Goal: Information Seeking & Learning: Learn about a topic

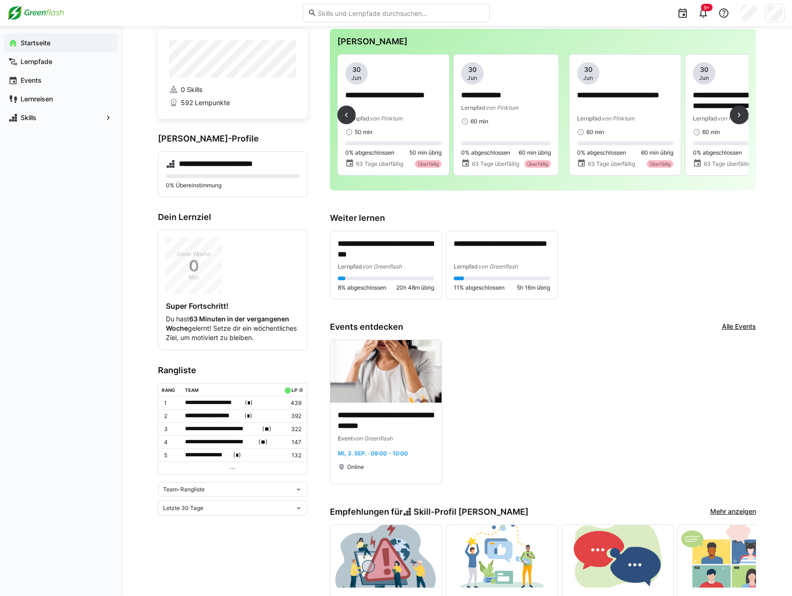
scroll to position [0, 962]
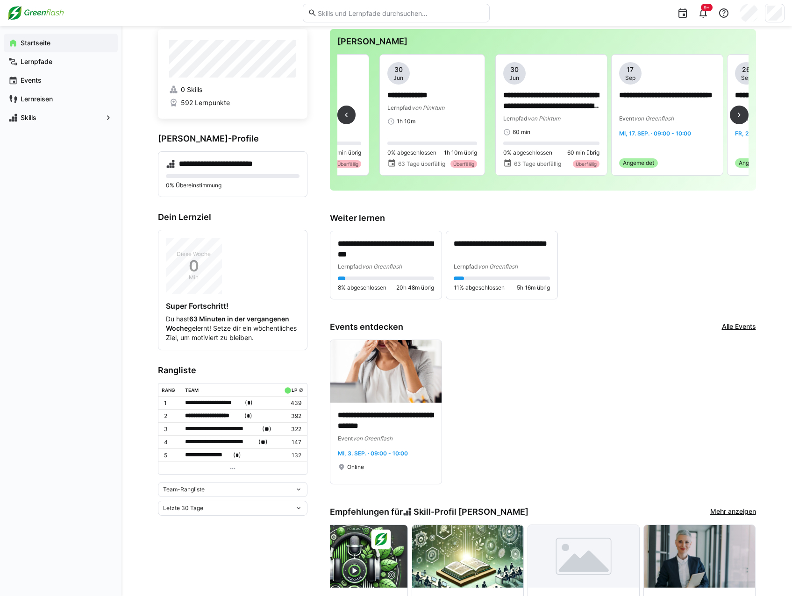
click at [589, 133] on div "**********" at bounding box center [542, 118] width 411 height 129
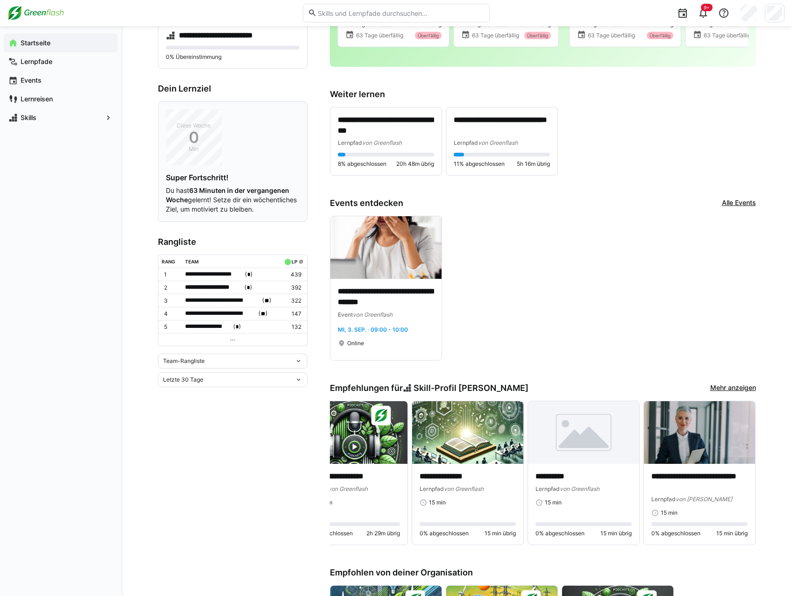
scroll to position [163, 0]
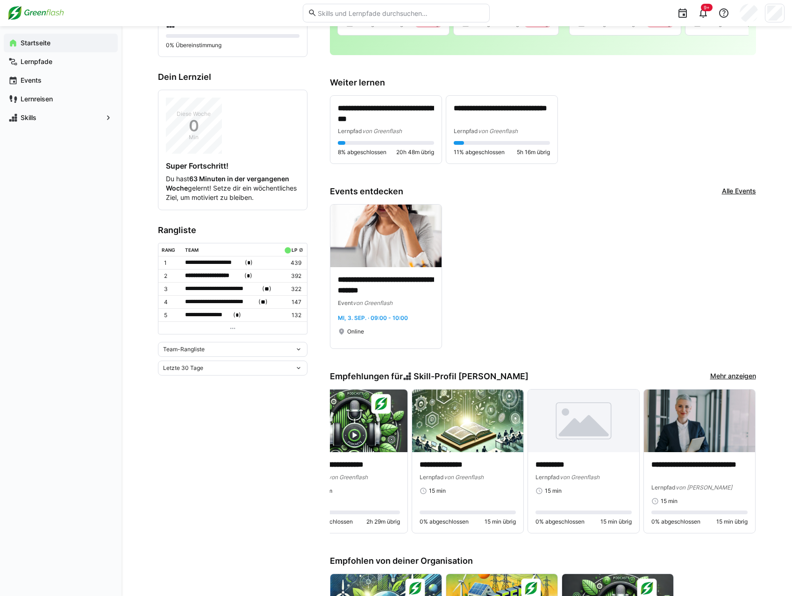
click at [298, 353] on eds-icon at bounding box center [298, 349] width 7 height 7
click at [276, 373] on div "Team-Rangliste" at bounding box center [233, 376] width 138 height 7
click at [296, 353] on eds-icon at bounding box center [298, 349] width 7 height 7
click at [239, 388] on div "Individuelle Rangliste" at bounding box center [233, 391] width 138 height 7
click at [296, 369] on eds-icon at bounding box center [298, 365] width 7 height 7
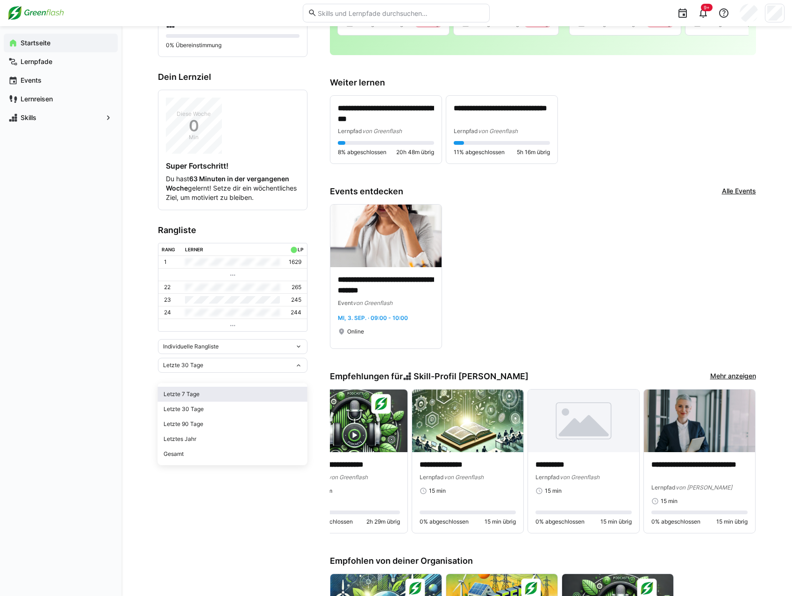
click at [244, 393] on div "Letzte 7 Tage" at bounding box center [233, 394] width 138 height 7
click at [298, 369] on eds-icon at bounding box center [298, 365] width 7 height 7
click at [549, 299] on div "**********" at bounding box center [543, 276] width 426 height 145
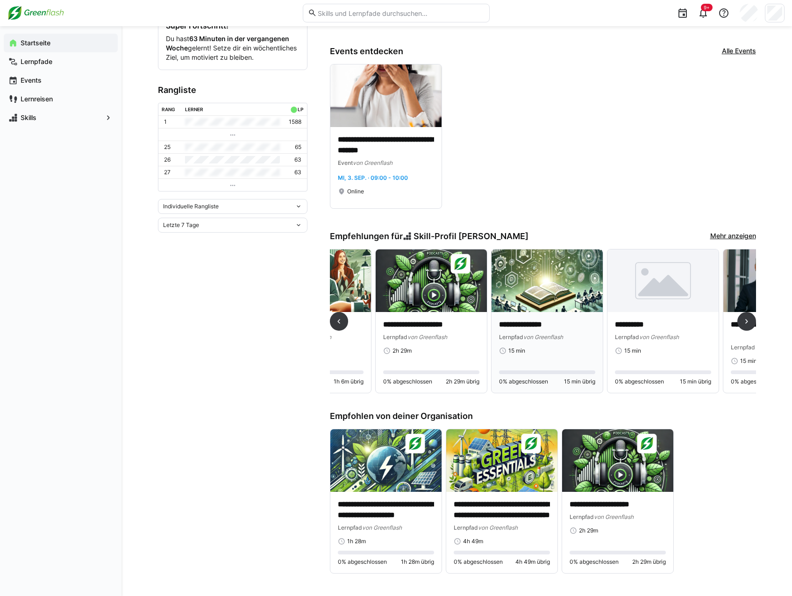
scroll to position [0, 883]
click at [525, 334] on span "von Greenflash" at bounding box center [543, 337] width 40 height 7
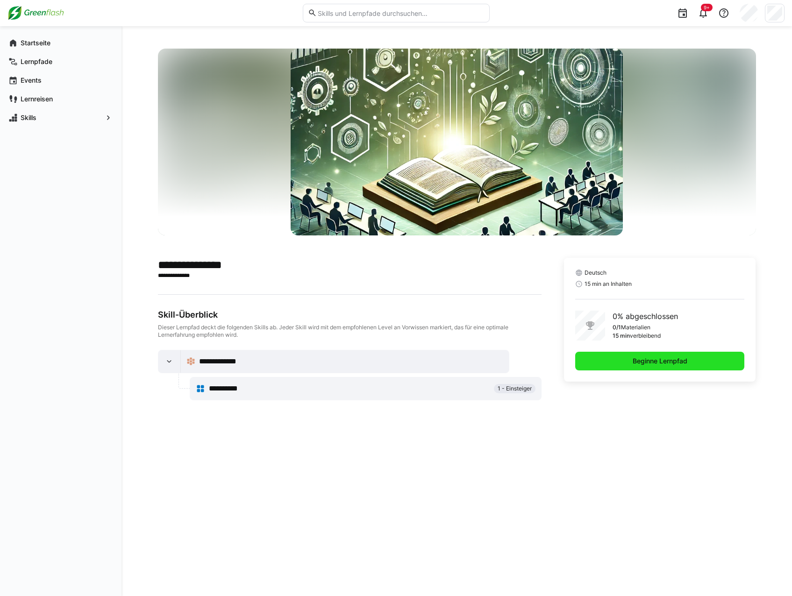
click at [618, 363] on span "Beginne Lernpfad" at bounding box center [660, 361] width 170 height 19
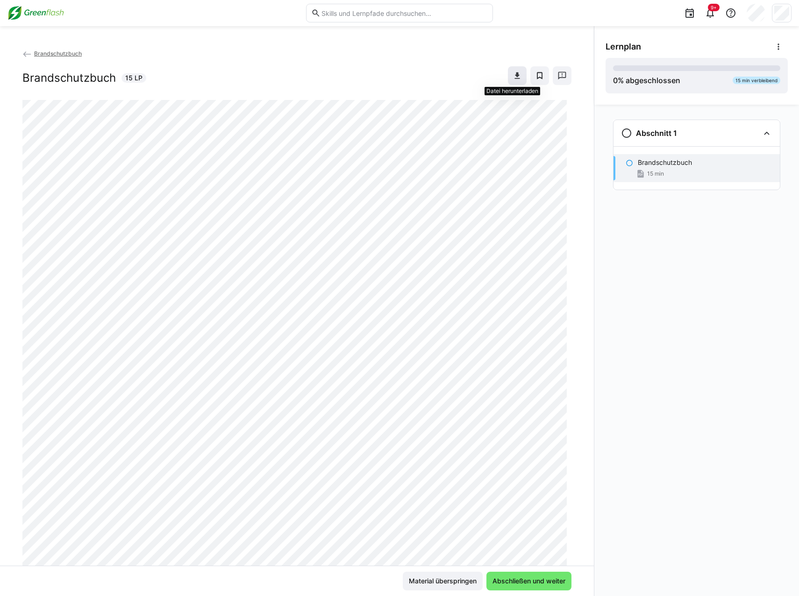
click at [513, 74] on eds-icon at bounding box center [517, 75] width 9 height 9
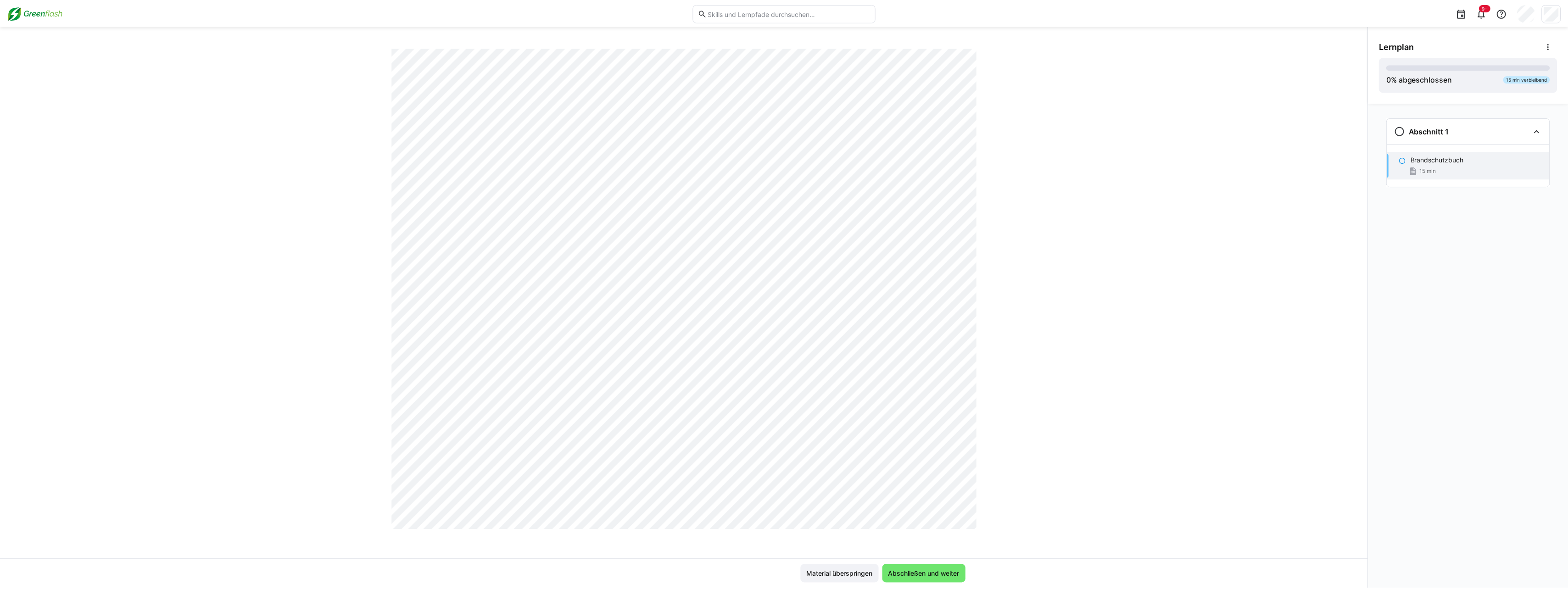
scroll to position [6238, 0]
click at [778, 578] on span "Abschließen und weiter" at bounding box center [928, 574] width 75 height 9
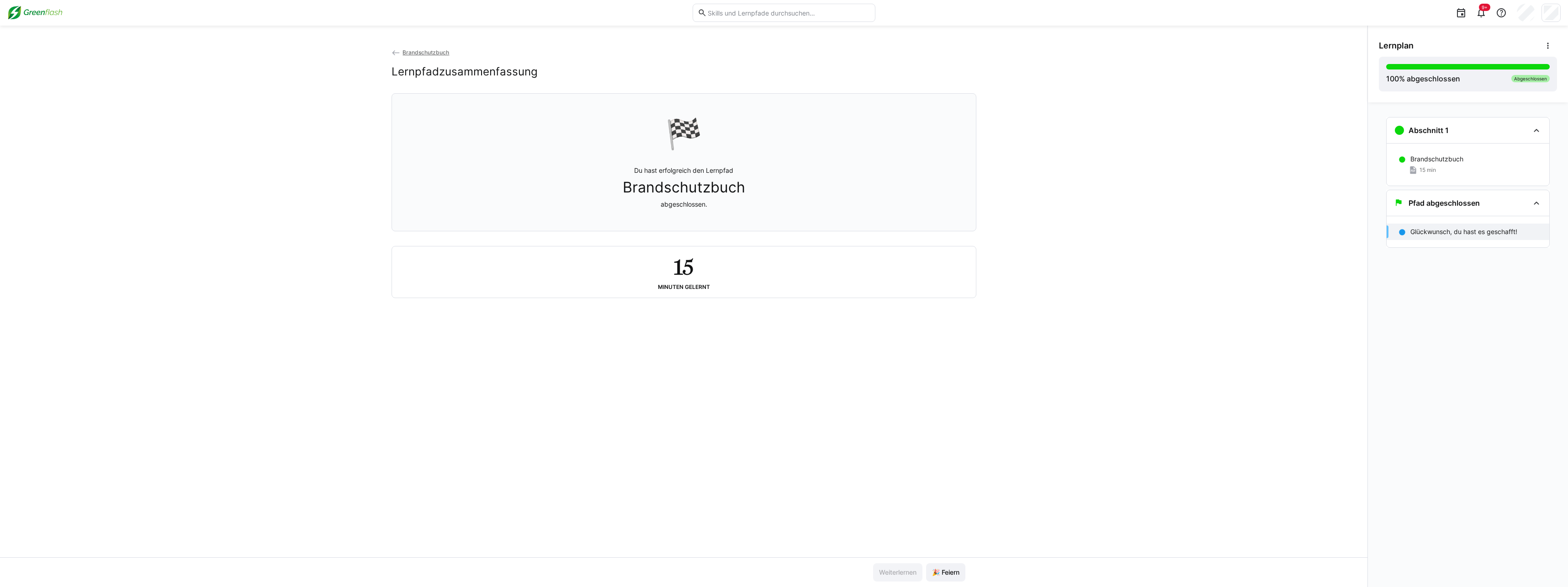
click at [427, 54] on span "Brandschutzbuch" at bounding box center [426, 52] width 47 height 7
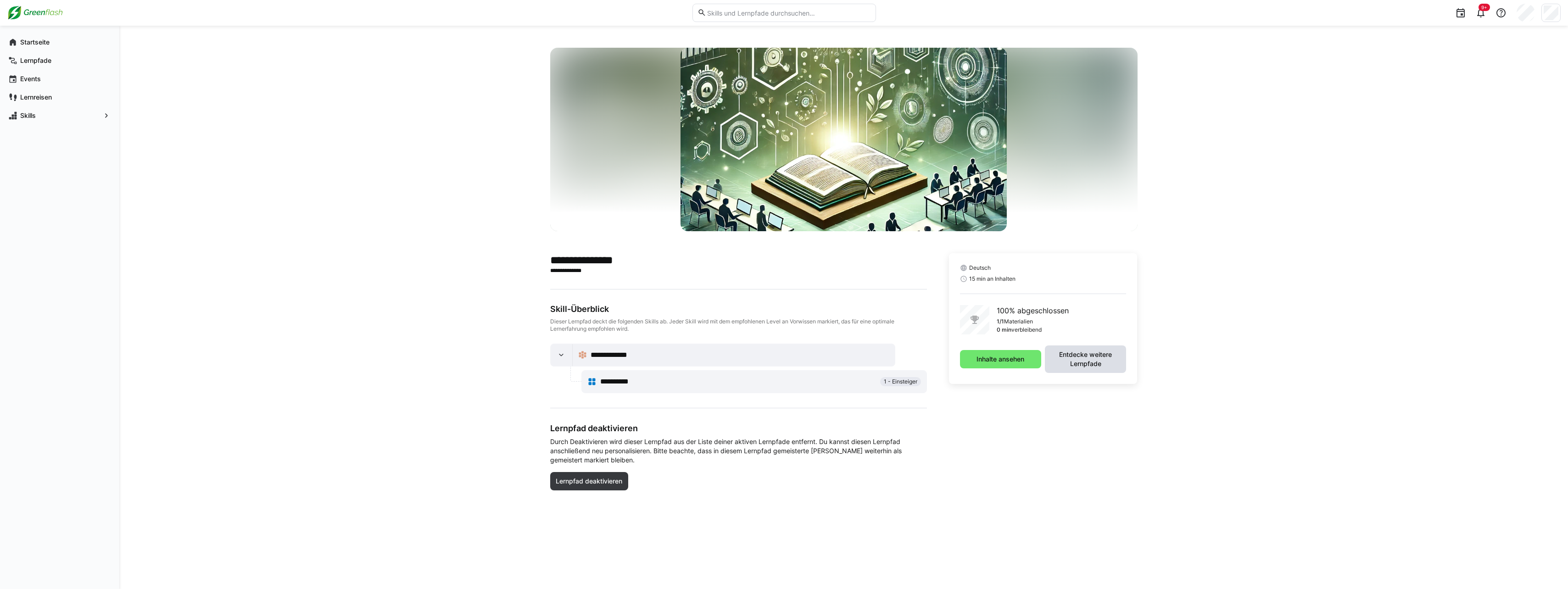
click at [778, 363] on span "Entdecke weitere Lernpfade" at bounding box center [1085, 359] width 72 height 19
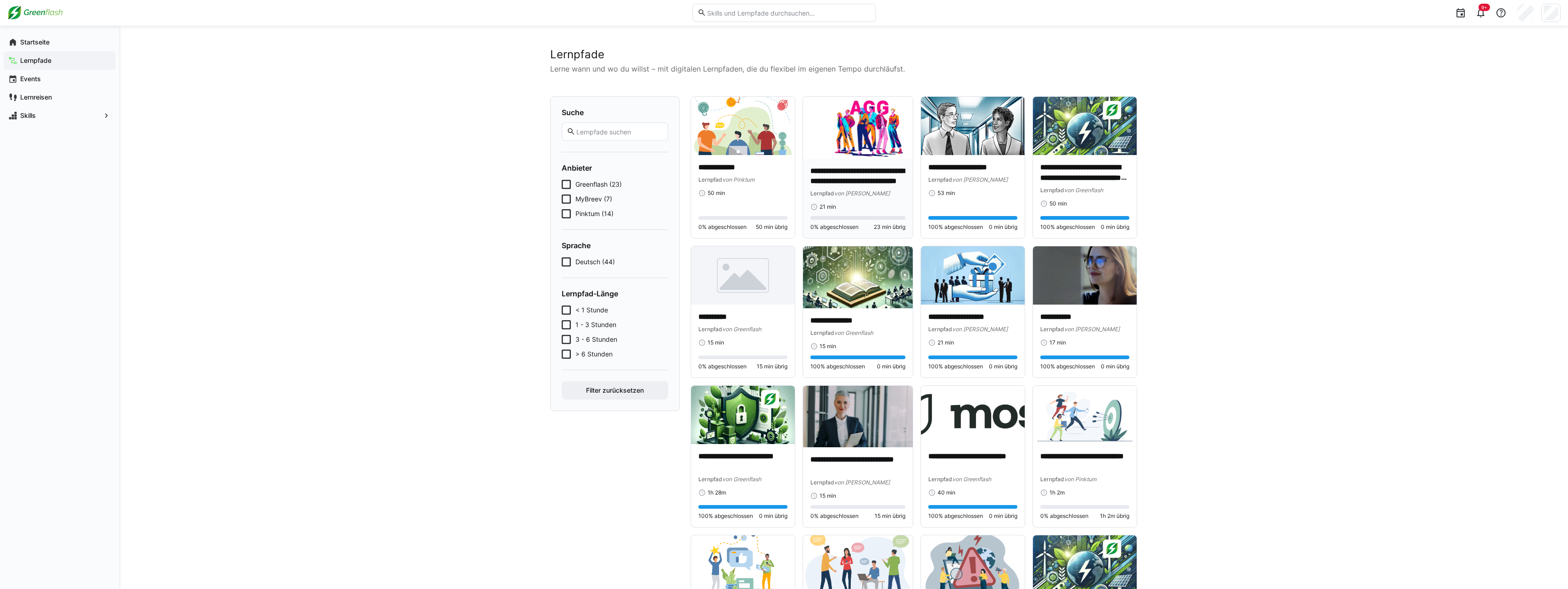
click at [778, 190] on div "Lernpfad von MyBreev" at bounding box center [858, 192] width 95 height 9
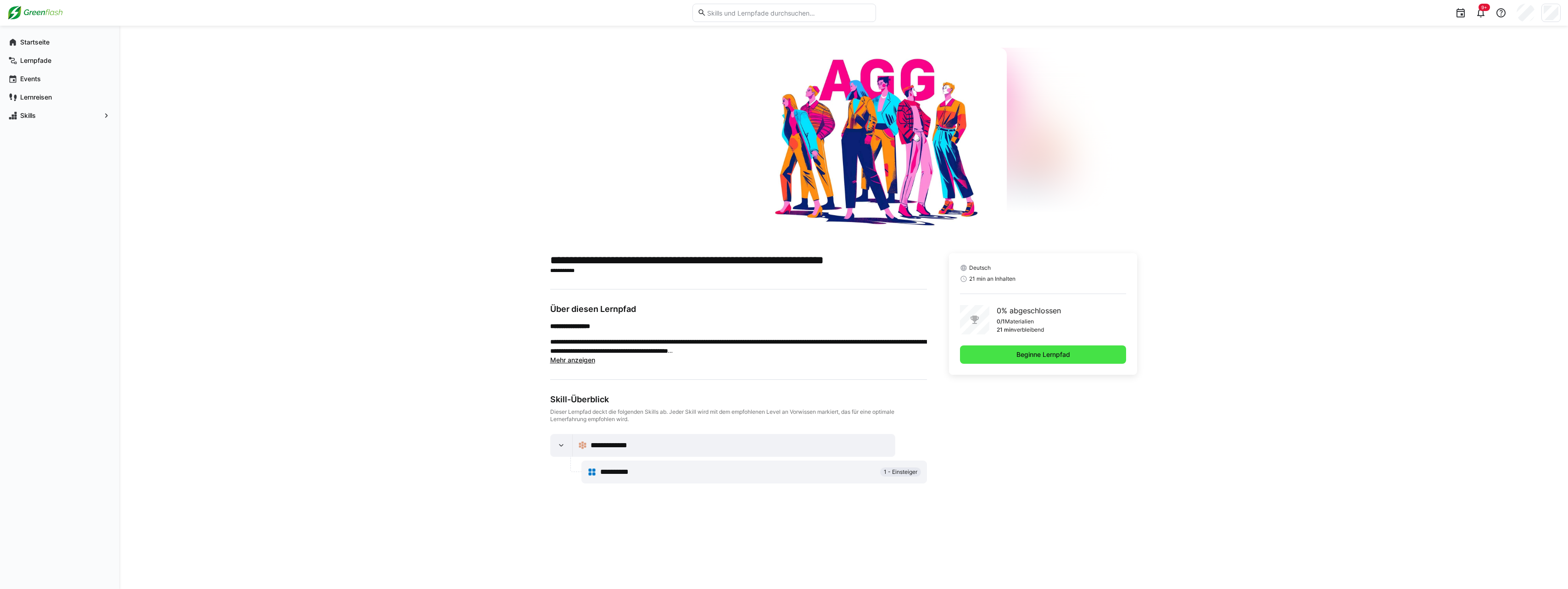
click at [778, 352] on span "Beginne Lernpfad" at bounding box center [1043, 354] width 56 height 9
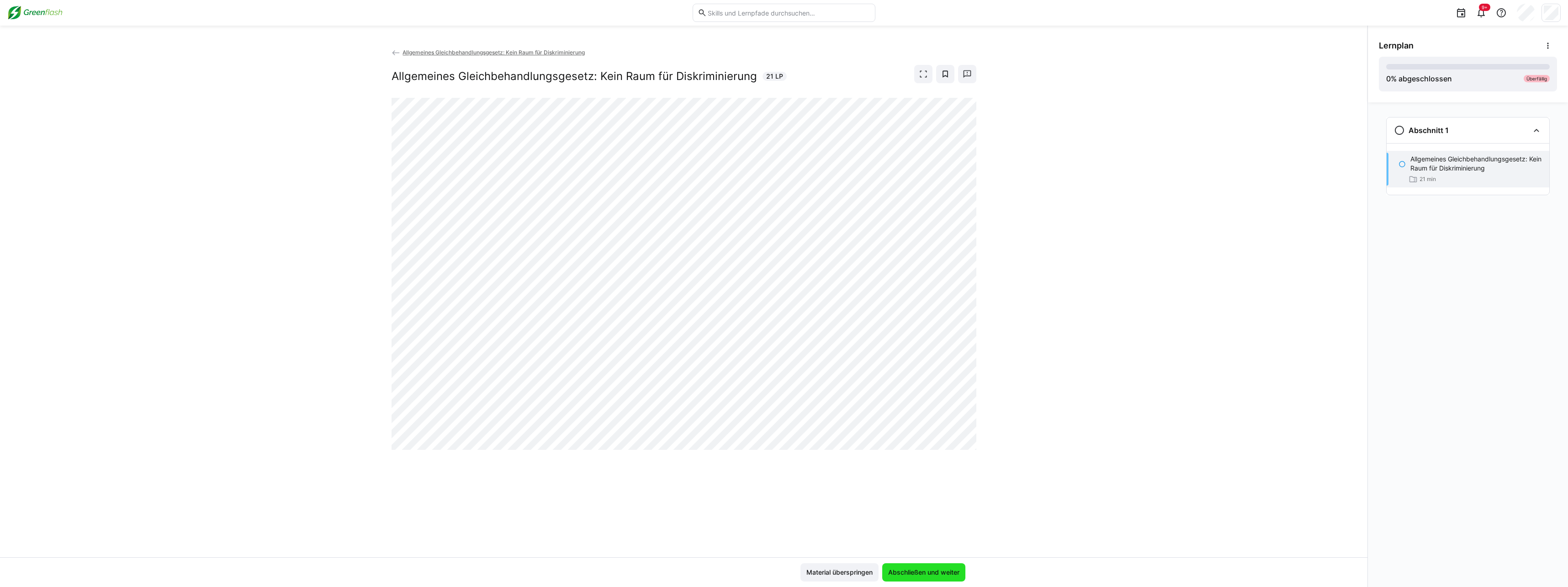
click at [774, 572] on span "Abschließen und weiter" at bounding box center [924, 572] width 74 height 9
click at [774, 576] on span "Abschließen und weiter" at bounding box center [924, 572] width 74 height 9
click at [774, 567] on span "Material überspringen" at bounding box center [840, 572] width 78 height 19
click at [774, 570] on span "Material überspringen" at bounding box center [840, 572] width 69 height 9
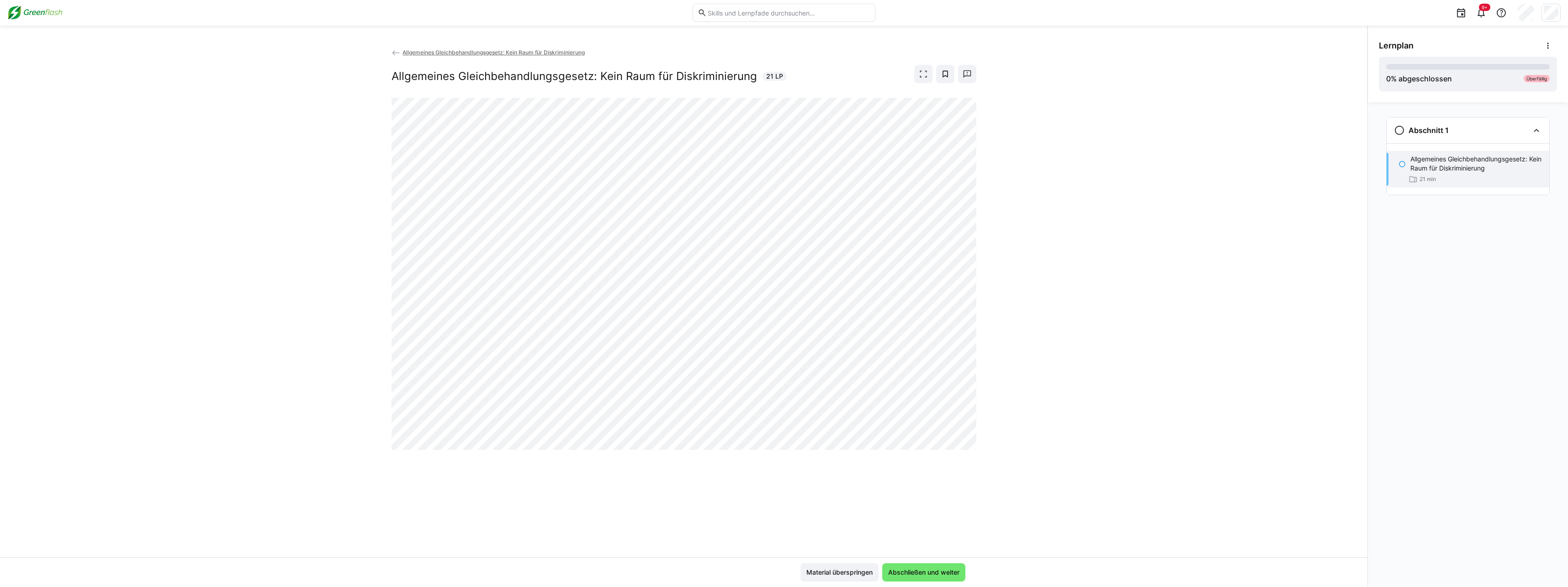
click at [537, 54] on span "Allgemeines Gleichbehandlungsgesetz: Kein Raum für Diskriminierung" at bounding box center [494, 52] width 183 height 7
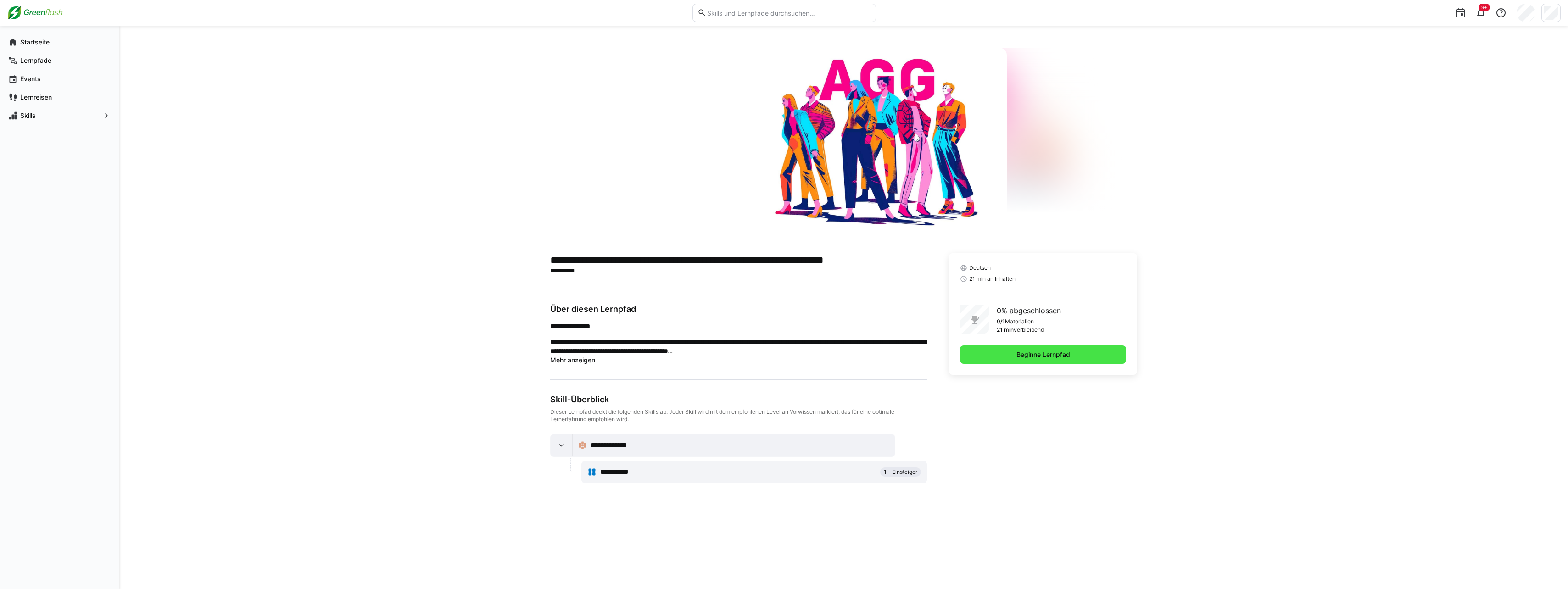
click at [778, 357] on span "Beginne Lernpfad" at bounding box center [1043, 354] width 56 height 9
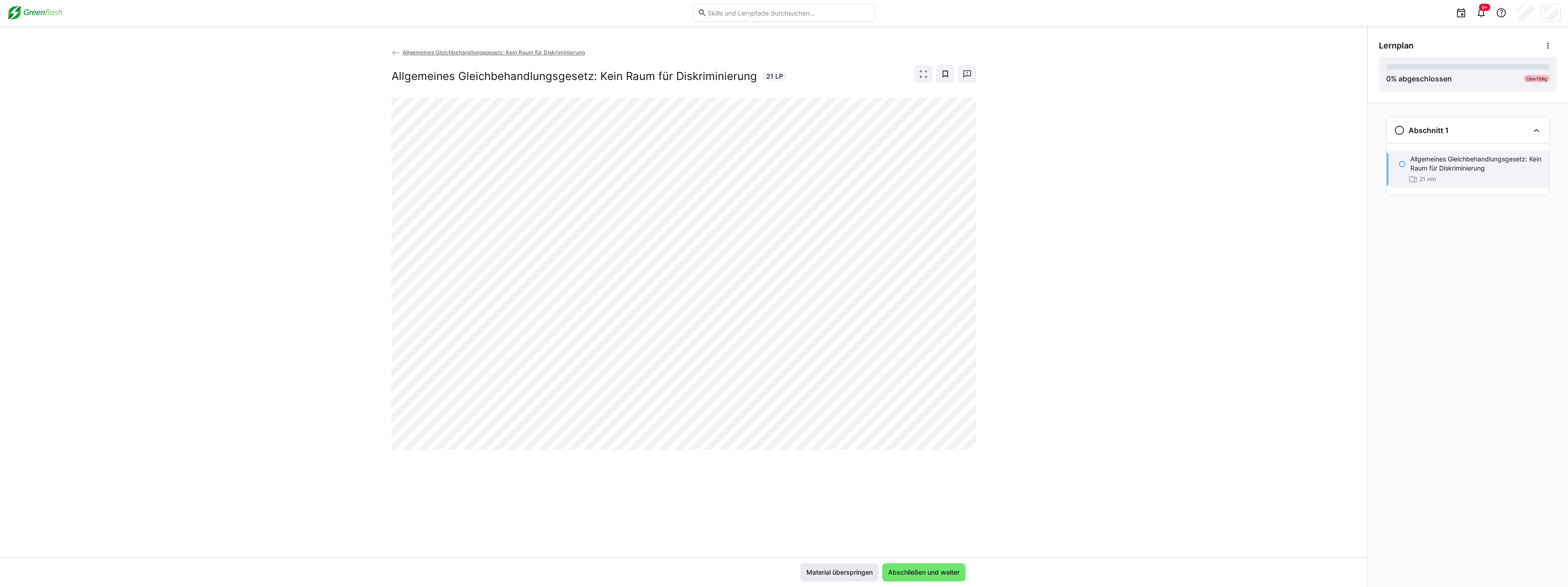
click at [774, 574] on span "Material überspringen" at bounding box center [840, 572] width 69 height 9
click at [774, 570] on span "Material überspringen" at bounding box center [840, 572] width 69 height 9
click at [774, 574] on span "Material überspringen" at bounding box center [840, 572] width 69 height 9
click at [774, 575] on span "Abschließen und weiter" at bounding box center [924, 572] width 74 height 9
drag, startPoint x: 1021, startPoint y: 448, endPoint x: 1132, endPoint y: 387, distance: 126.7
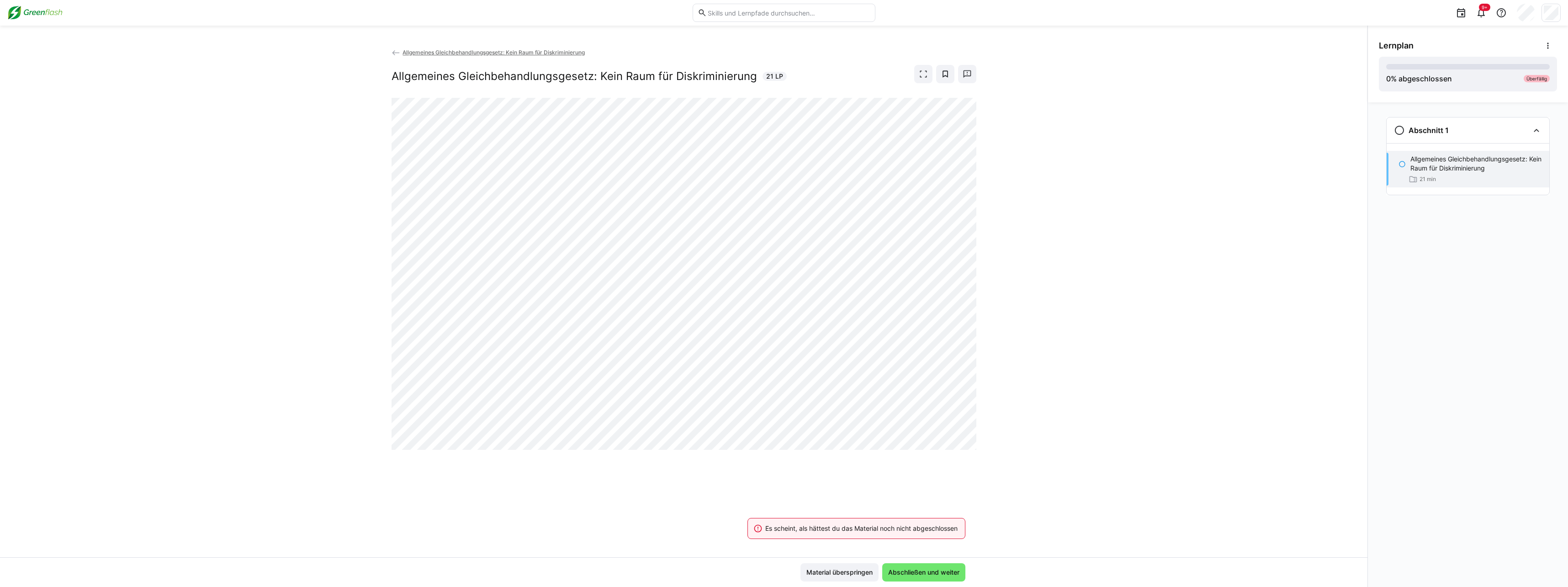
click at [774, 448] on div "Allgemeines Gleichbehandlungsgesetz: Kein Raum für Diskriminierung Allgemeines …" at bounding box center [683, 302] width 1368 height 510
click at [774, 162] on eds-icon at bounding box center [1402, 163] width 7 height 7
drag, startPoint x: 1508, startPoint y: 80, endPoint x: 1540, endPoint y: 50, distance: 43.9
click at [774, 80] on div "0 % abgeschlossen Überfällig" at bounding box center [1467, 73] width 163 height 21
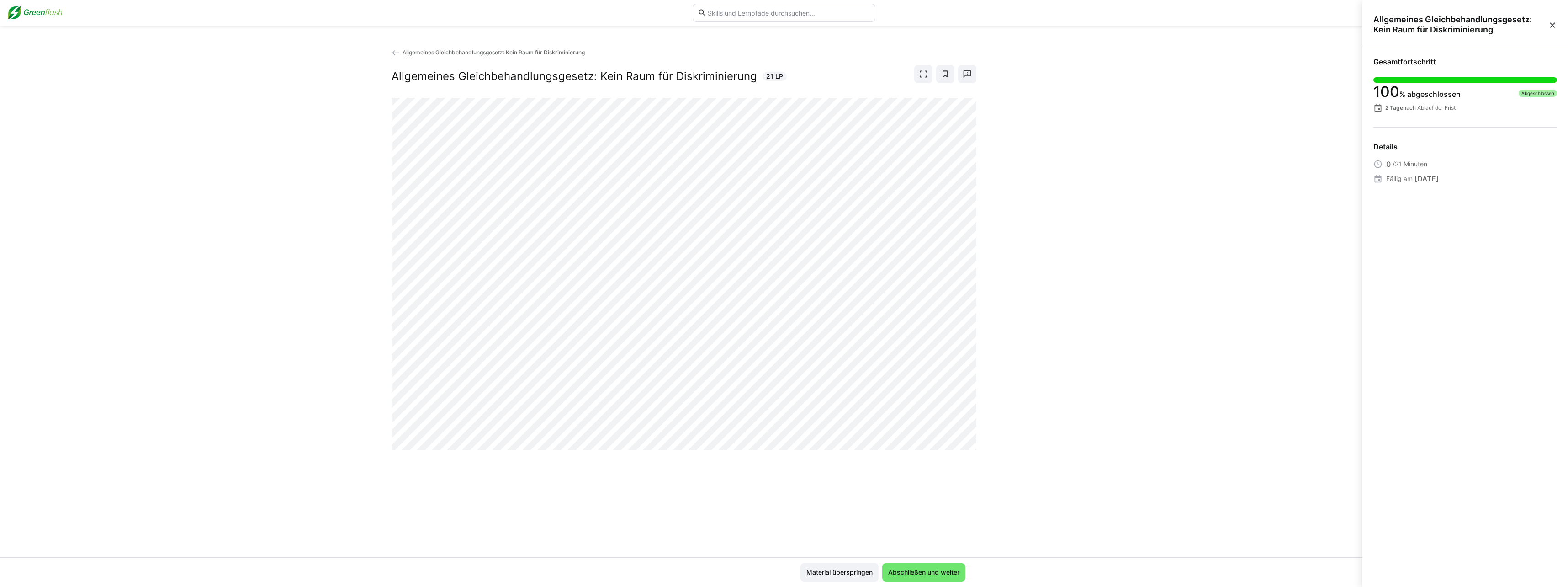
click at [774, 25] on eds-icon at bounding box center [1552, 24] width 9 height 9
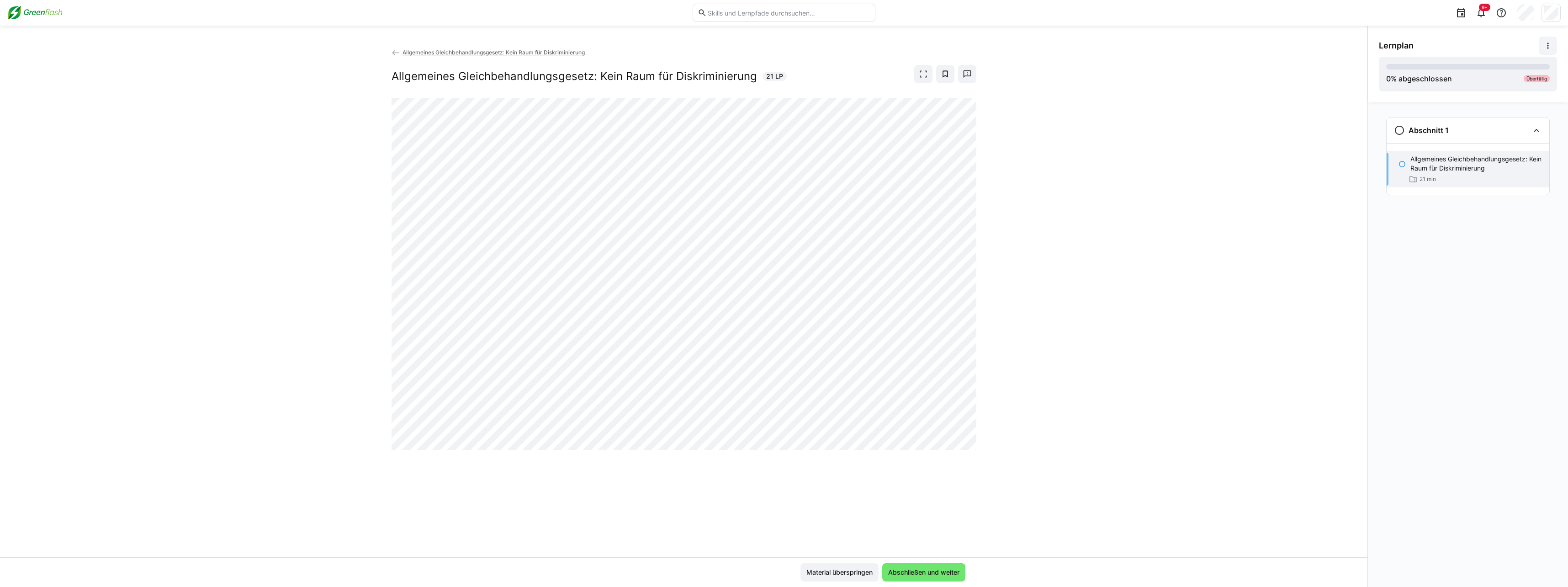
click at [774, 46] on eds-icon at bounding box center [1547, 45] width 9 height 9
click at [774, 71] on div "Details ansehen" at bounding box center [1526, 69] width 47 height 9
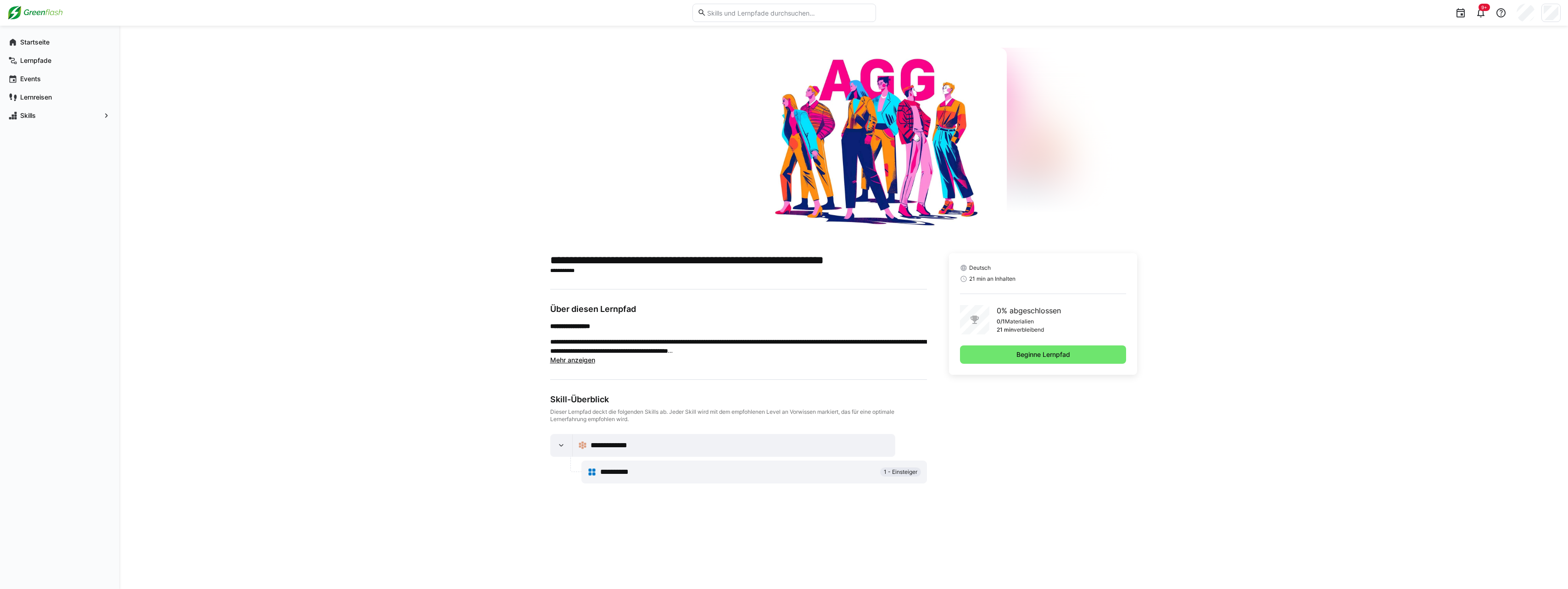
click at [568, 358] on span "Mehr anzeigen" at bounding box center [572, 360] width 45 height 8
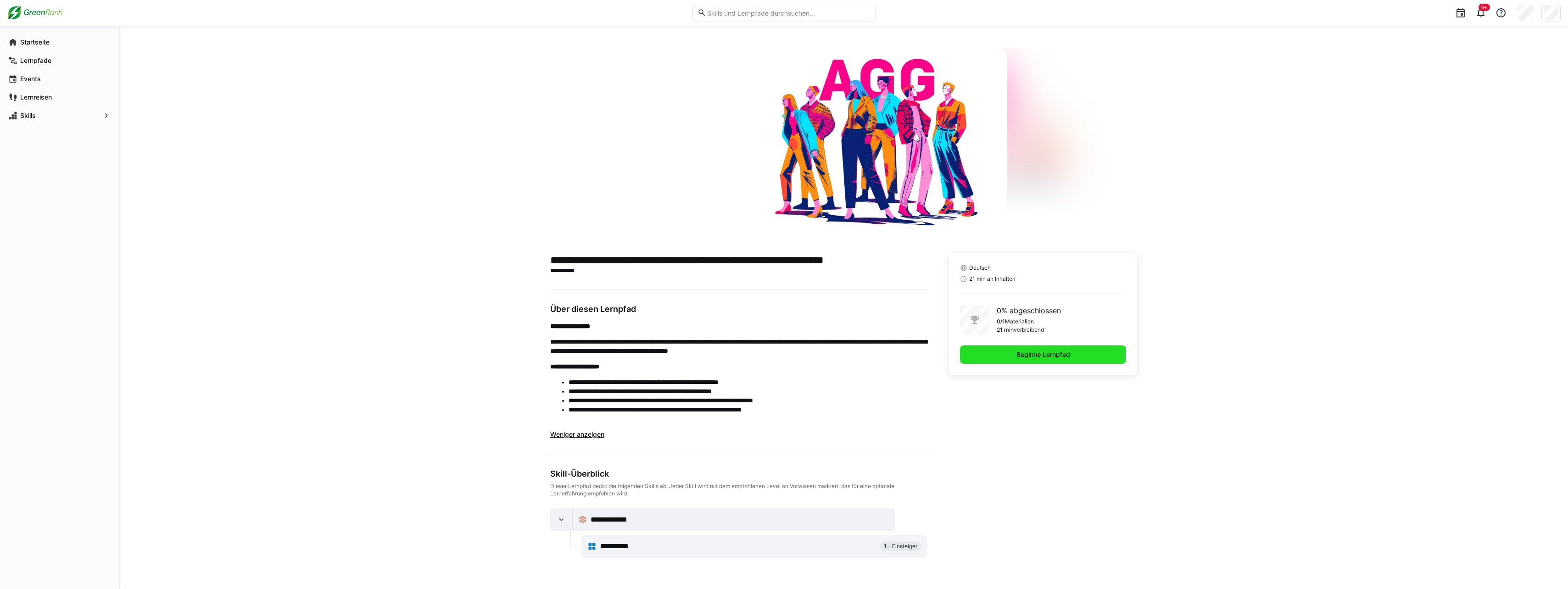
click at [778, 353] on span "Beginne Lernpfad" at bounding box center [1043, 354] width 56 height 9
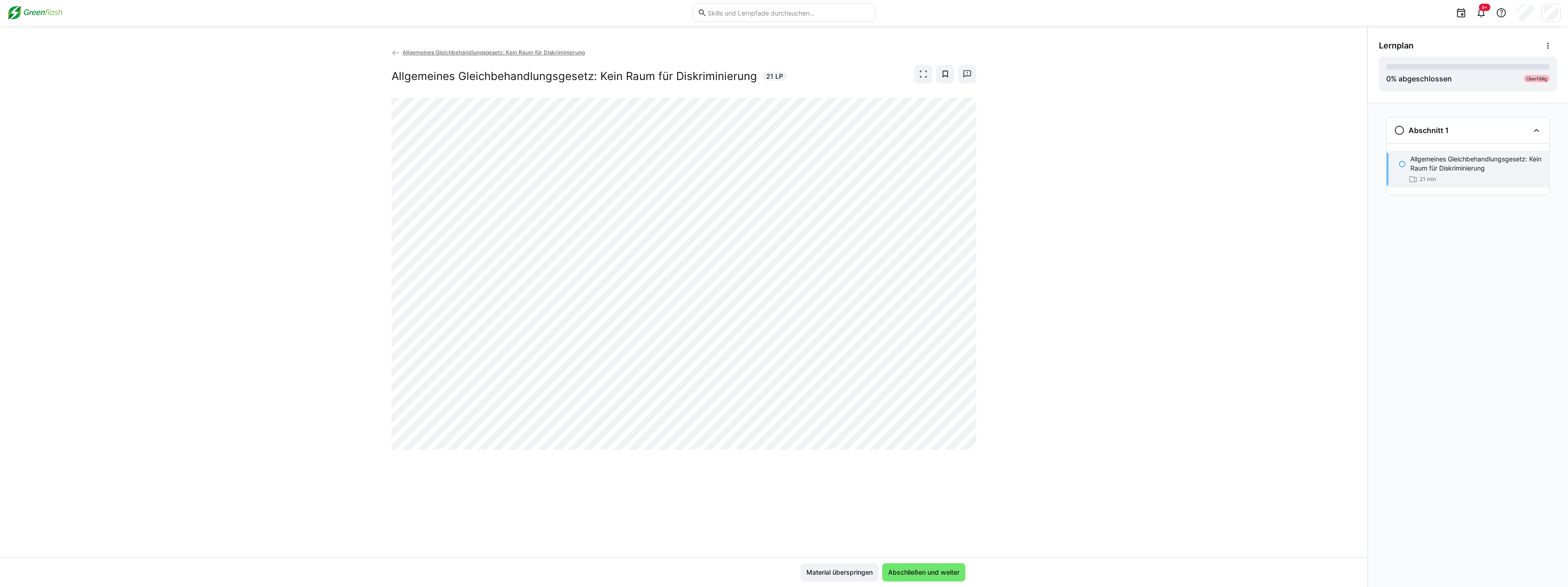
click at [409, 51] on span "Allgemeines Gleichbehandlungsgesetz: Kein Raum für Diskriminierung" at bounding box center [494, 52] width 183 height 7
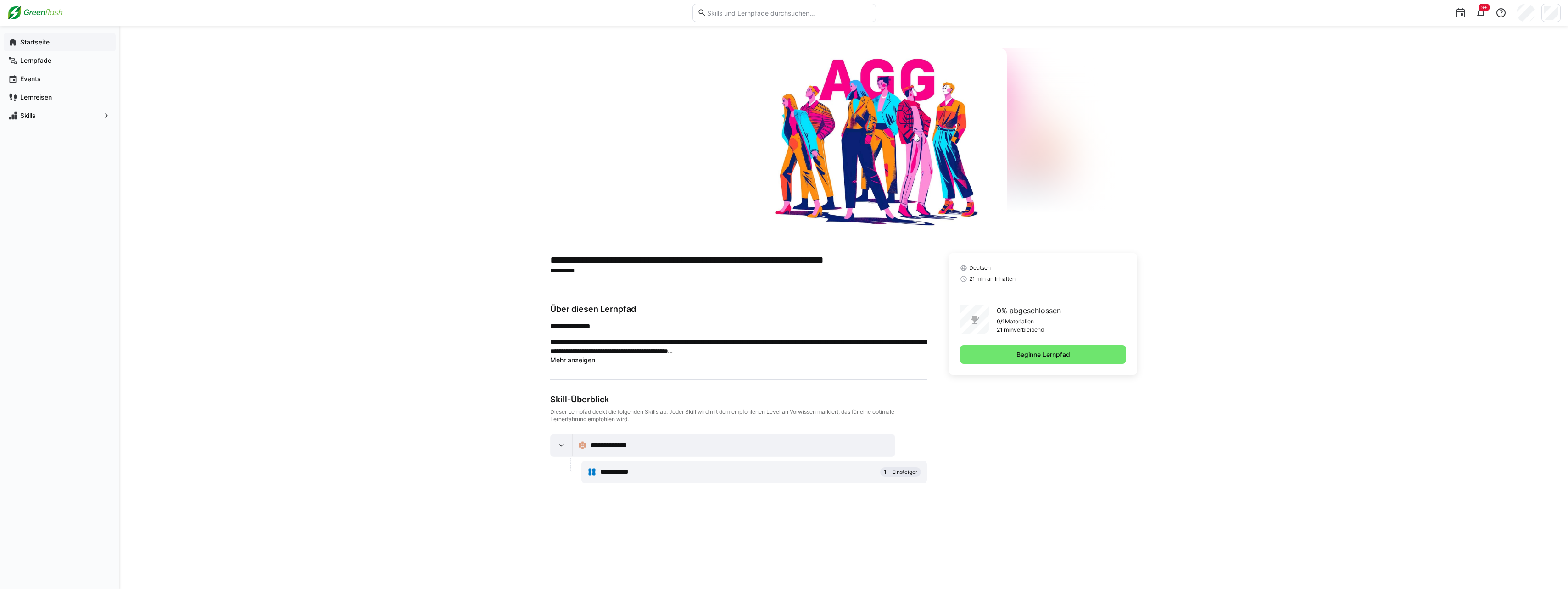
click at [0, 0] on app-navigation-label "Startseite" at bounding box center [0, 0] width 0 height 0
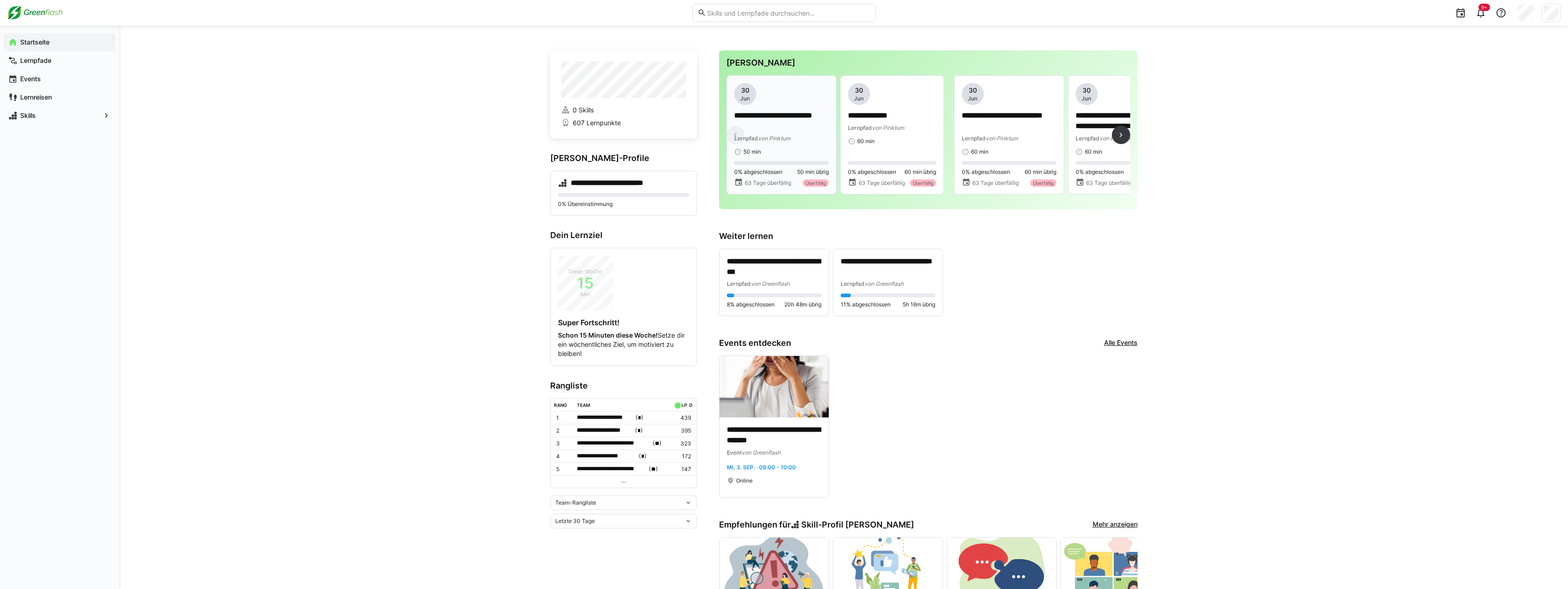
click at [778, 120] on p "**********" at bounding box center [782, 122] width 94 height 22
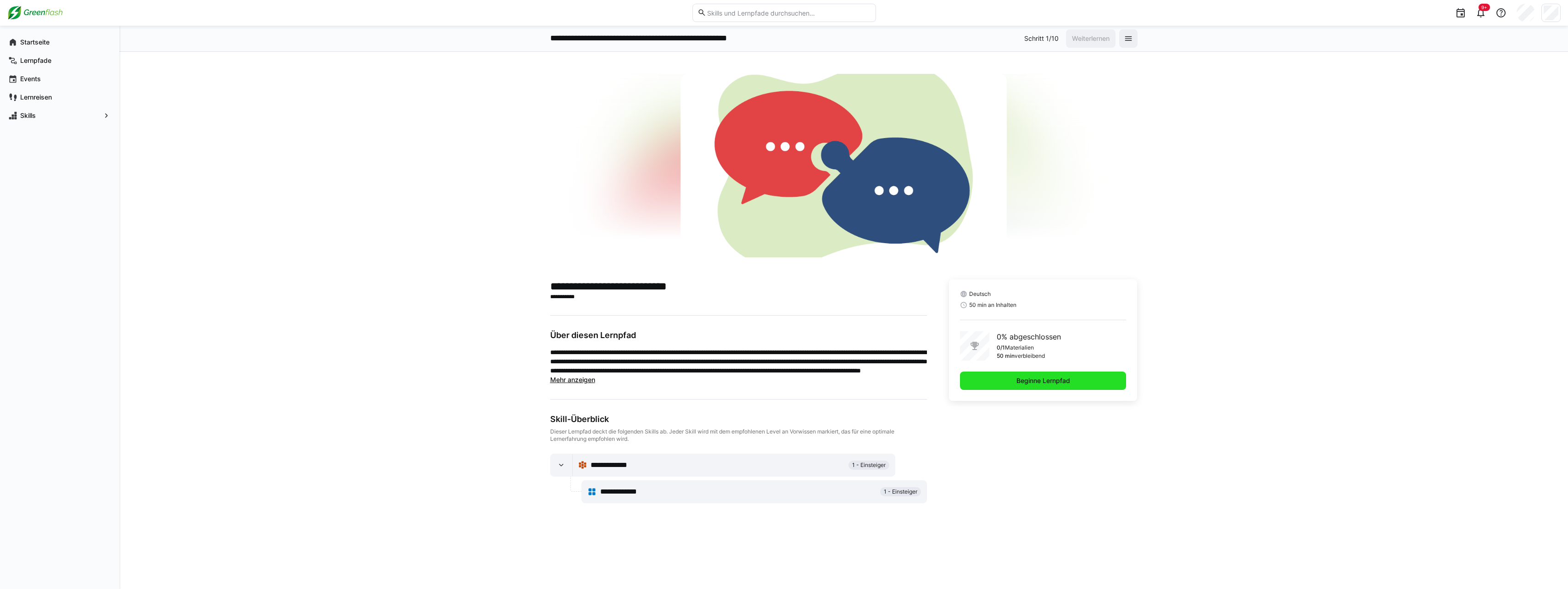
click at [778, 386] on span "Beginne Lernpfad" at bounding box center [1044, 381] width 167 height 19
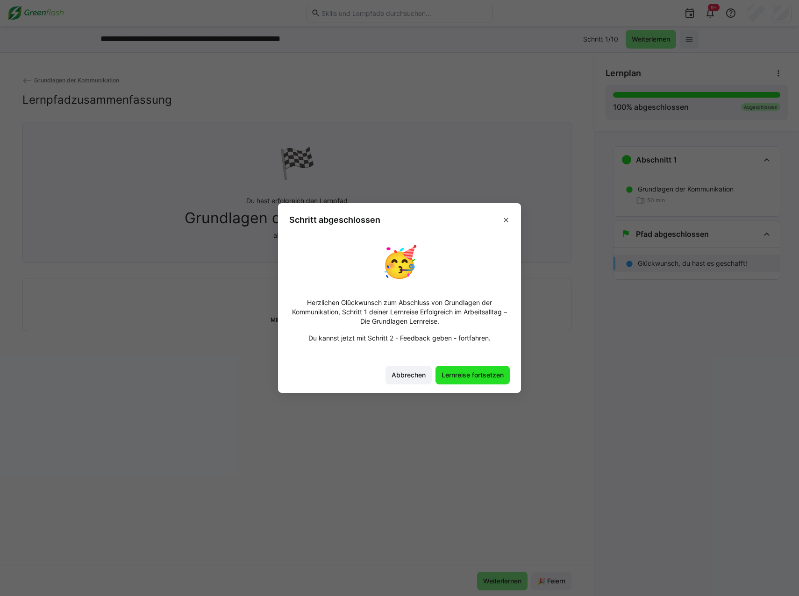
click at [480, 378] on span "Lernreise fortsetzen" at bounding box center [472, 375] width 65 height 9
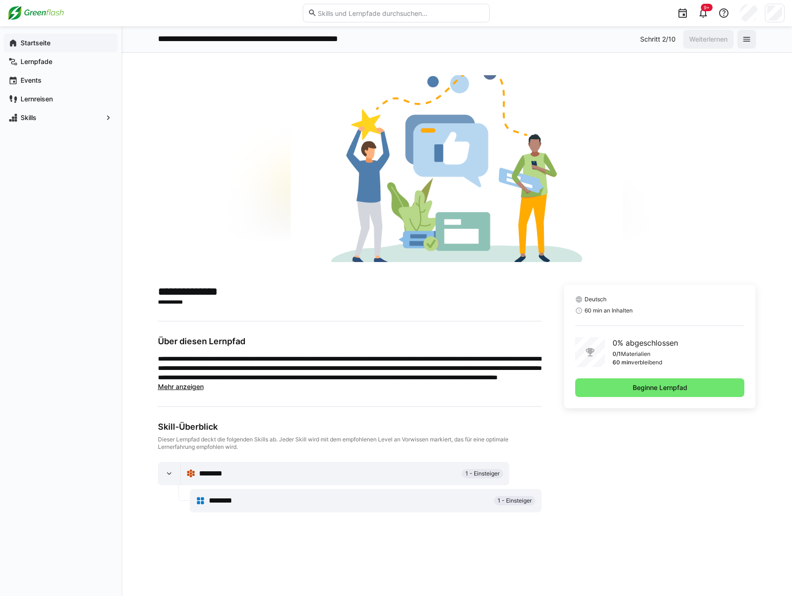
click at [51, 39] on span "Startseite" at bounding box center [66, 42] width 94 height 9
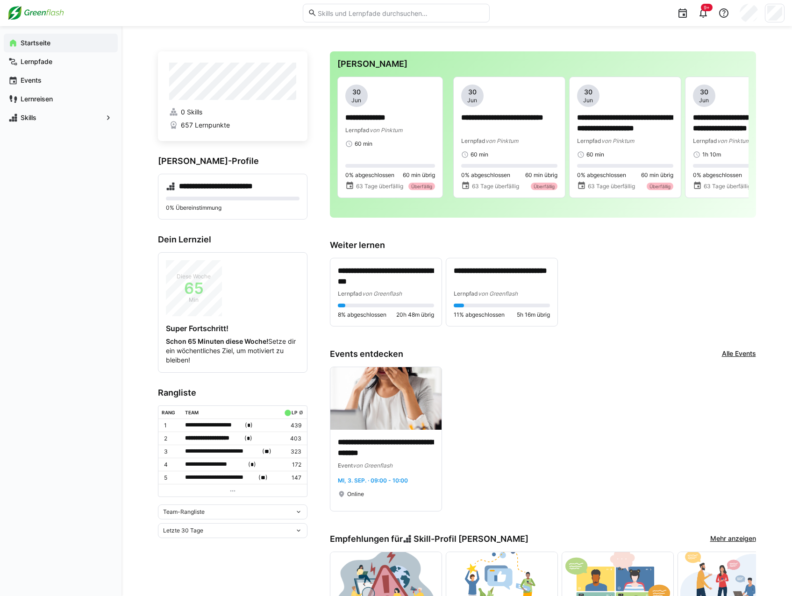
click at [298, 511] on eds-icon at bounding box center [298, 512] width 7 height 7
click at [269, 543] on div "Individuelle Rangliste" at bounding box center [233, 544] width 138 height 7
click at [298, 509] on eds-icon at bounding box center [298, 509] width 7 height 7
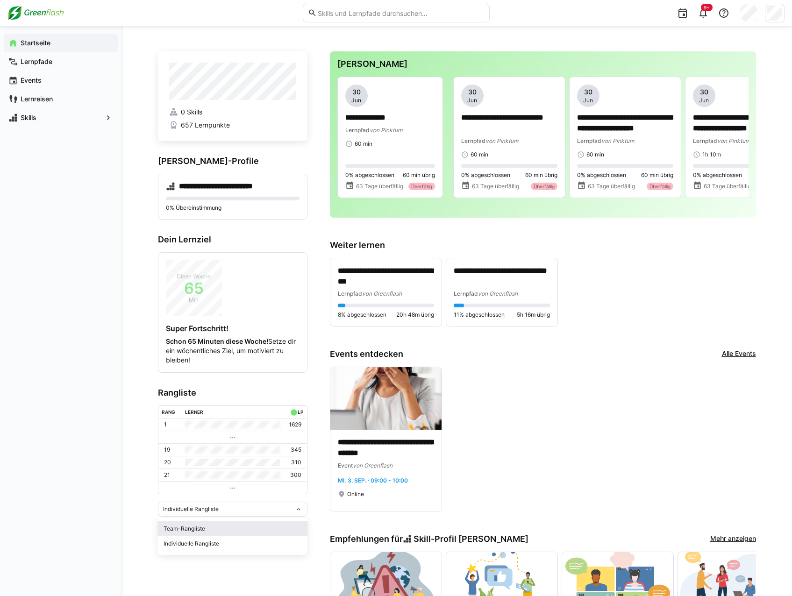
click at [267, 527] on div "Team-Rangliste" at bounding box center [233, 528] width 138 height 7
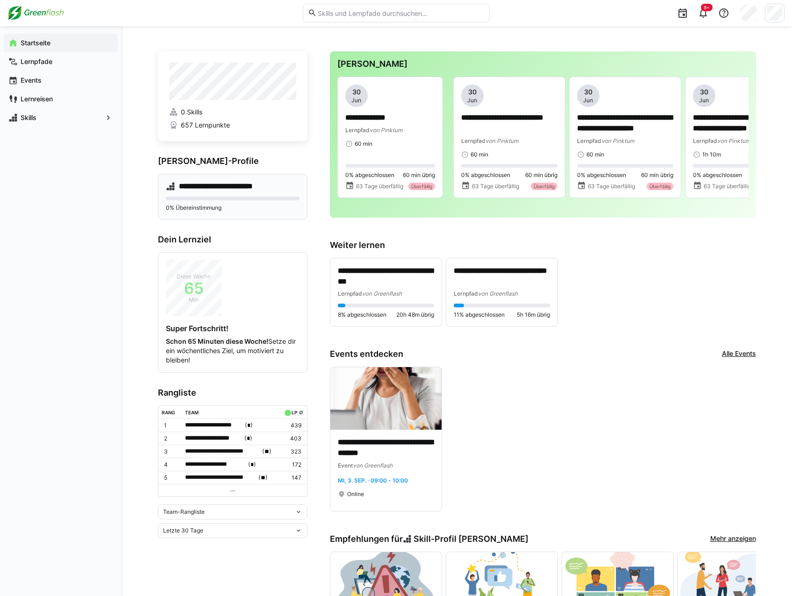
click at [193, 192] on div "**********" at bounding box center [233, 197] width 150 height 46
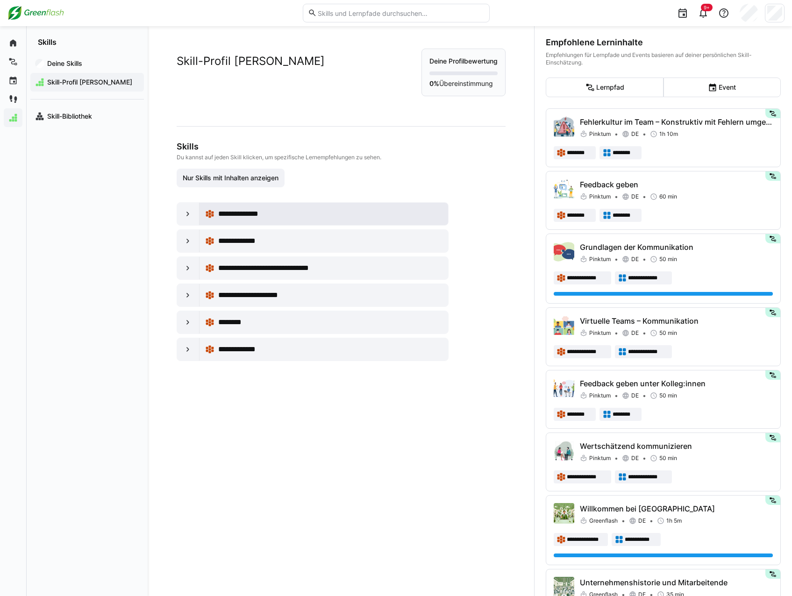
click at [229, 210] on span "**********" at bounding box center [243, 213] width 51 height 11
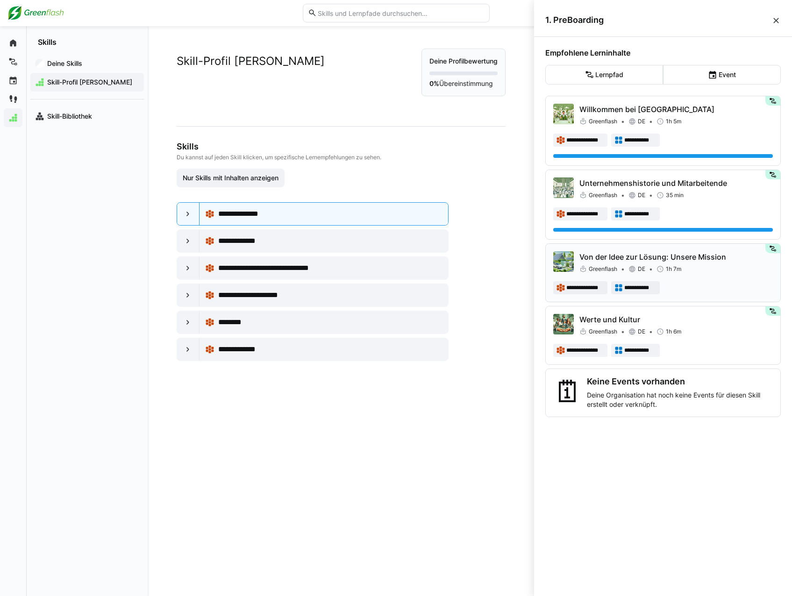
click at [694, 254] on p "Von der Idee zur Lösung: Unsere Mission" at bounding box center [677, 256] width 194 height 11
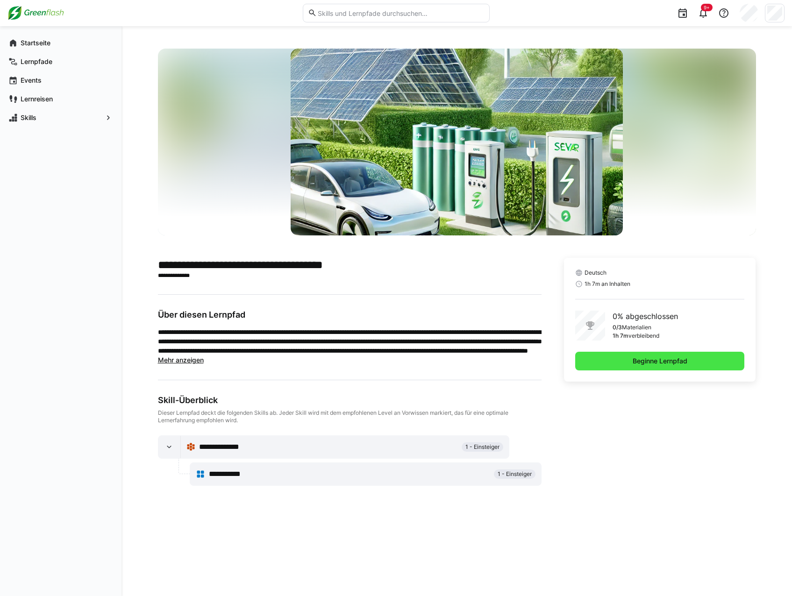
click at [650, 362] on span "Beginne Lernpfad" at bounding box center [660, 361] width 57 height 9
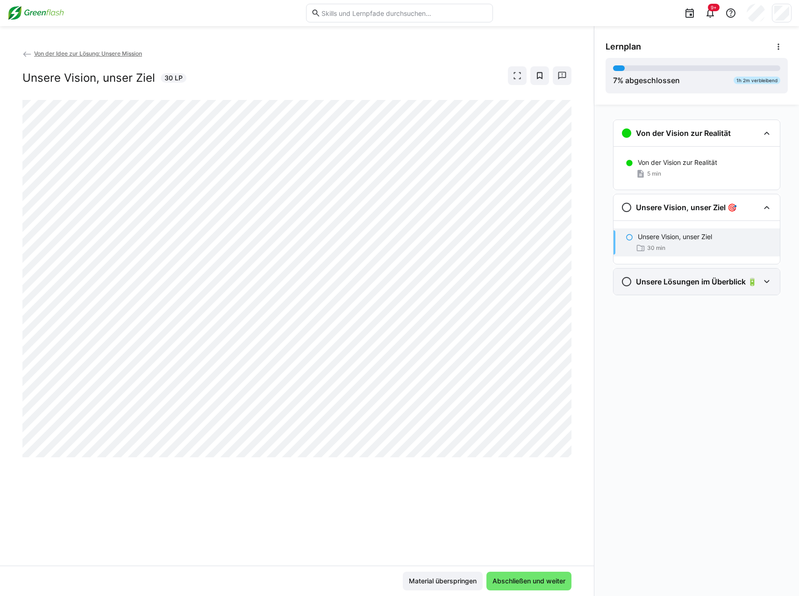
click at [772, 280] on eds-icon at bounding box center [766, 281] width 11 height 11
click at [671, 243] on div "Unsere Vision, unser Ziel 30 min" at bounding box center [697, 243] width 166 height 28
click at [81, 52] on span "Von der Idee zur Lösung: Unsere Mission" at bounding box center [88, 53] width 108 height 7
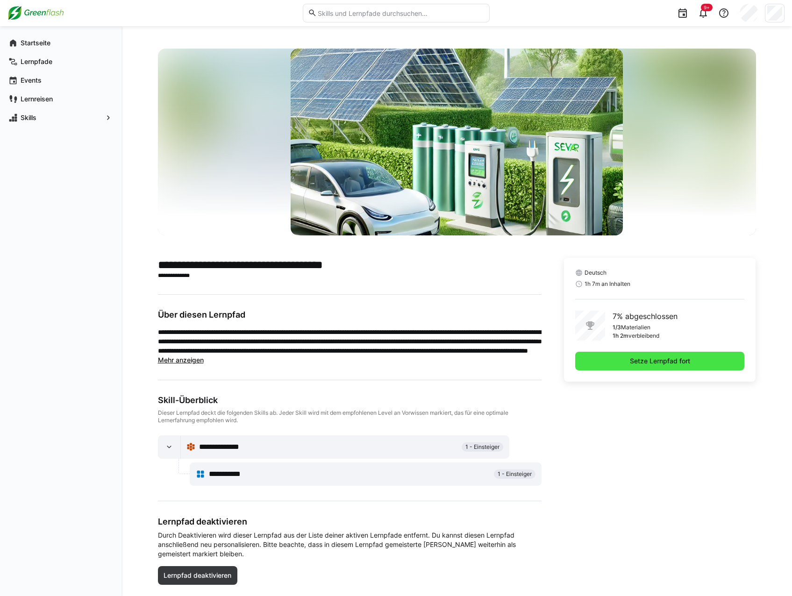
click at [617, 358] on span "Setze Lernpfad fort" at bounding box center [660, 361] width 170 height 19
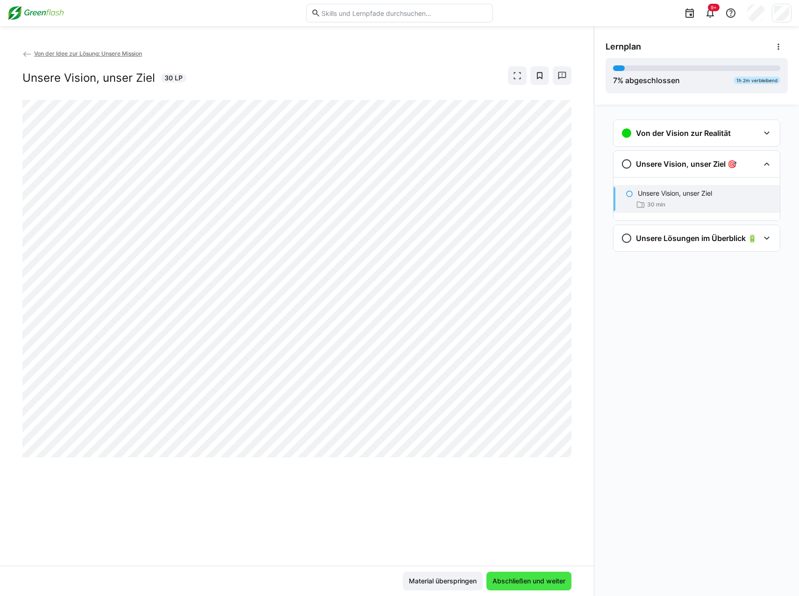
click at [523, 580] on span "Abschließen und weiter" at bounding box center [529, 581] width 76 height 9
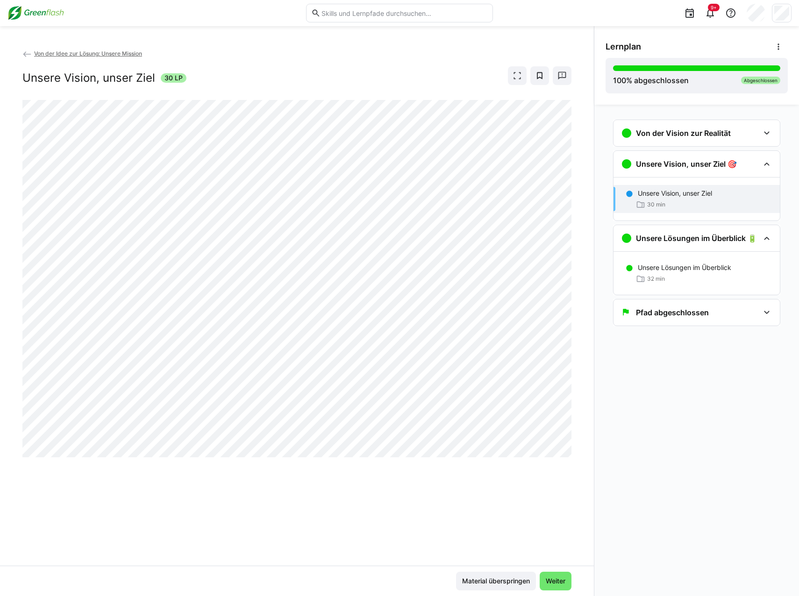
click at [750, 410] on div "Von der Vision zur Realität Von der Vision zur Realität 5 min Unsere Vision, un…" at bounding box center [697, 351] width 205 height 492
click at [565, 578] on span "Weiter" at bounding box center [556, 581] width 22 height 9
click at [108, 54] on span "Von der Idee zur Lösung: Unsere Mission" at bounding box center [88, 53] width 108 height 7
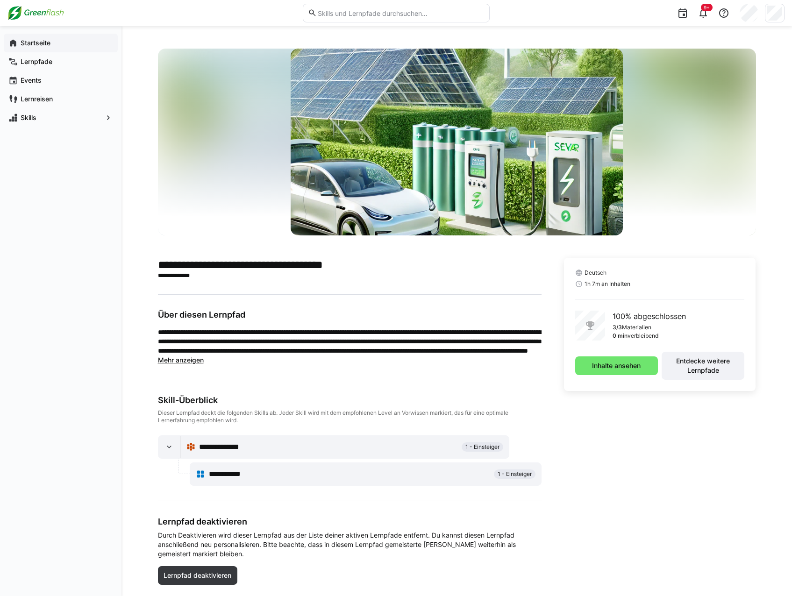
click at [0, 0] on app-navigation-label "Startseite" at bounding box center [0, 0] width 0 height 0
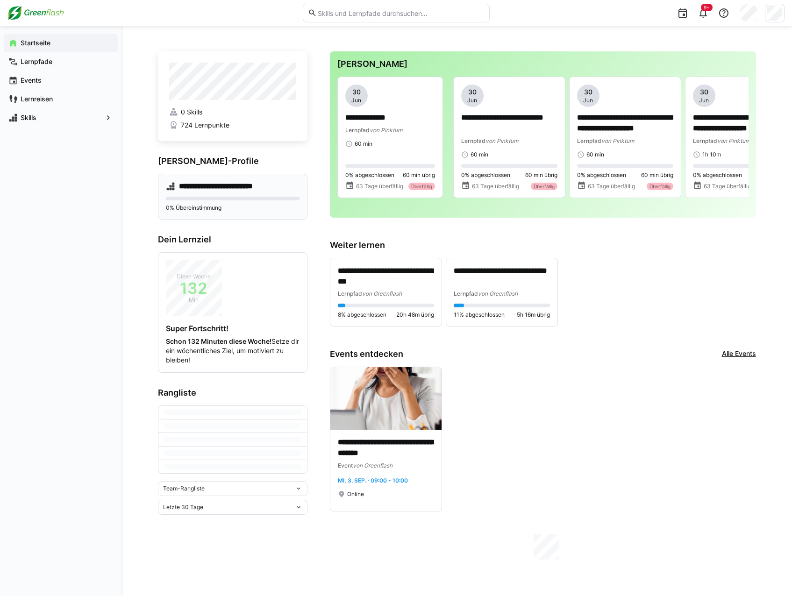
click at [232, 183] on h4 "**********" at bounding box center [223, 186] width 89 height 9
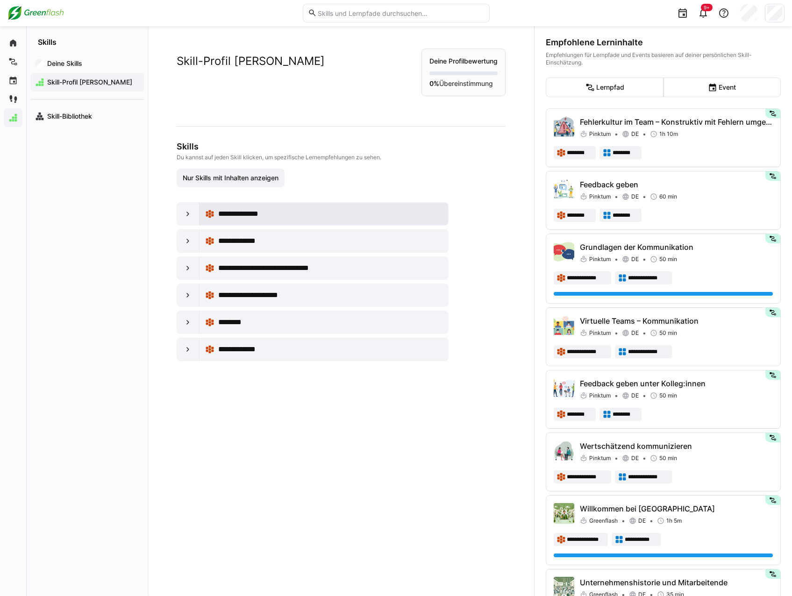
click at [244, 217] on span "**********" at bounding box center [243, 213] width 51 height 11
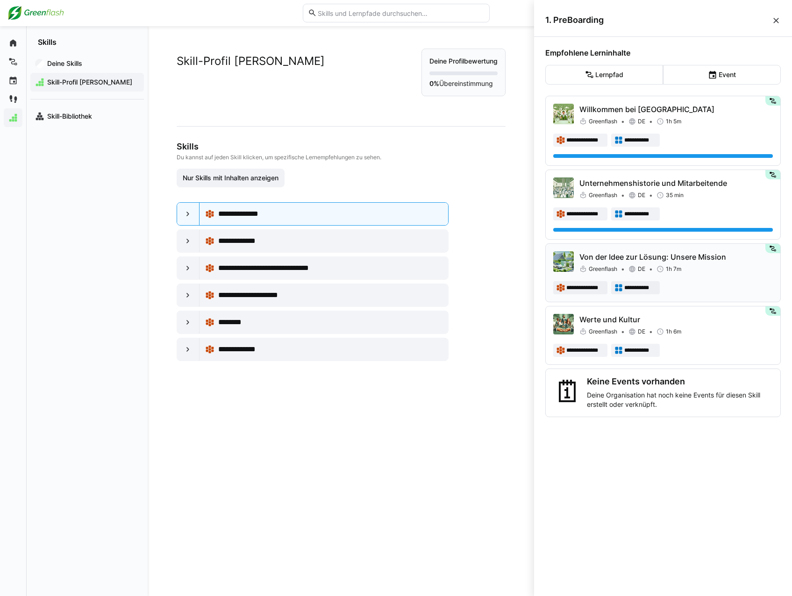
click at [716, 258] on p "Von der Idee zur Lösung: Unsere Mission" at bounding box center [677, 256] width 194 height 11
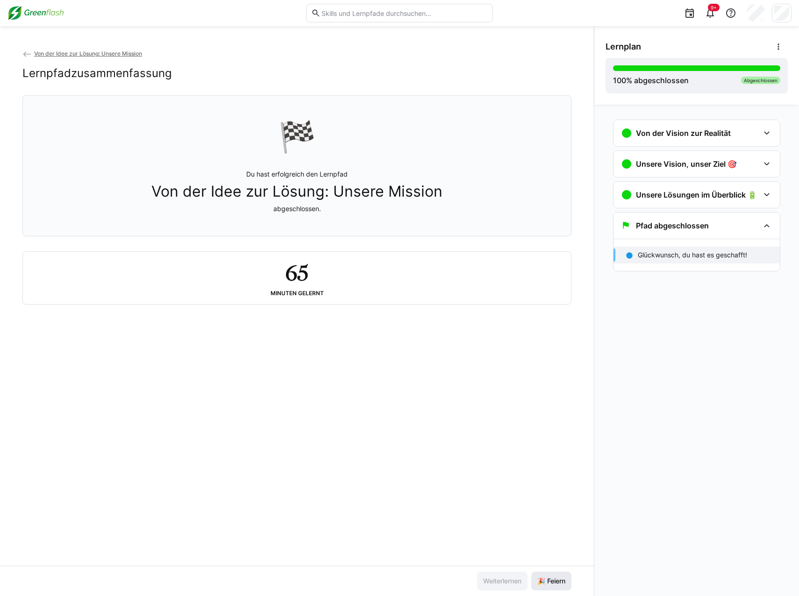
click at [555, 581] on span "🎉 Feiern" at bounding box center [551, 581] width 31 height 9
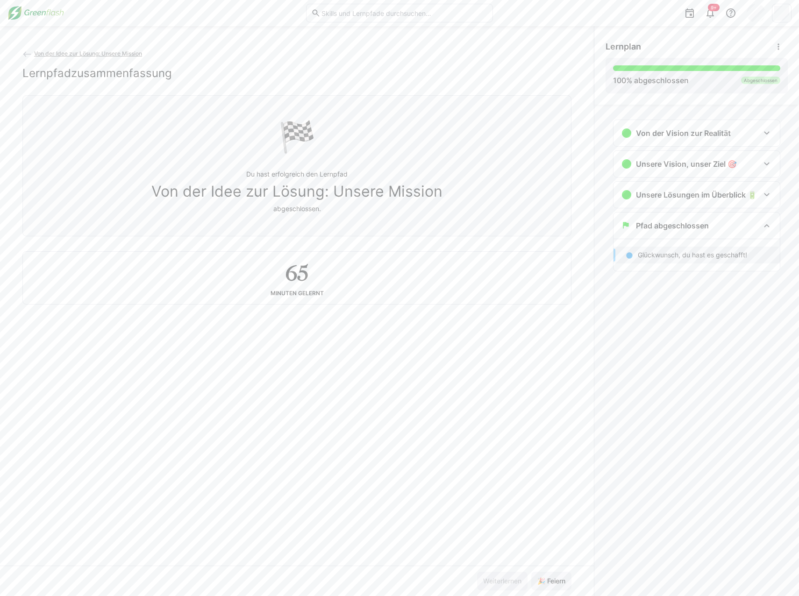
click at [111, 55] on span "Von der Idee zur Lösung: Unsere Mission" at bounding box center [88, 53] width 108 height 7
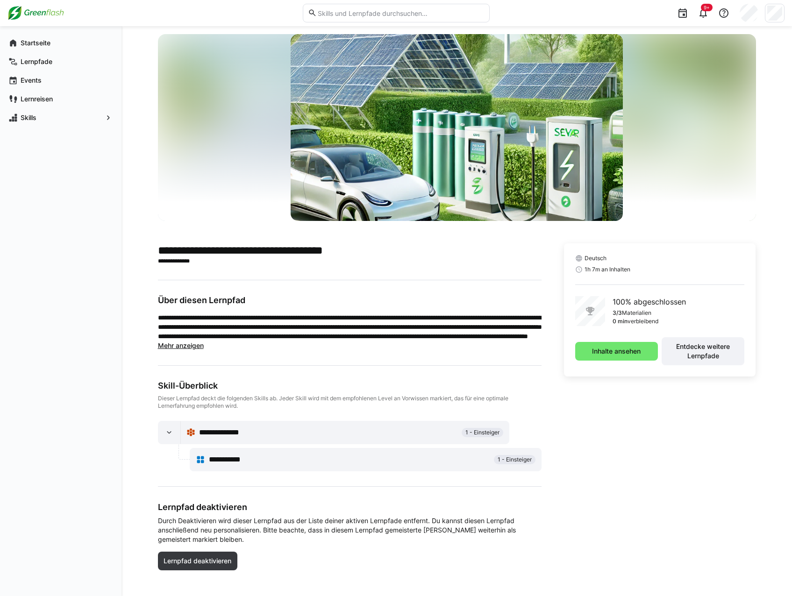
scroll to position [22, 0]
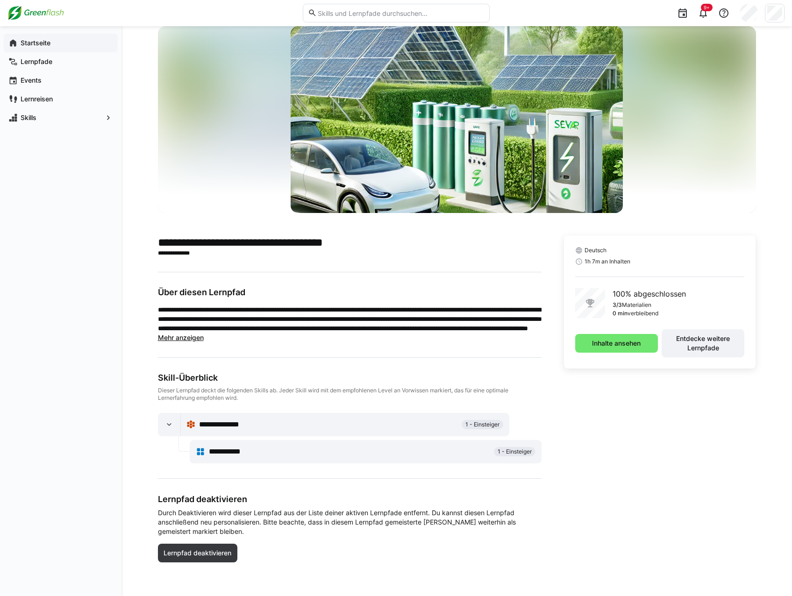
click at [0, 0] on app-navigation-label "Startseite" at bounding box center [0, 0] width 0 height 0
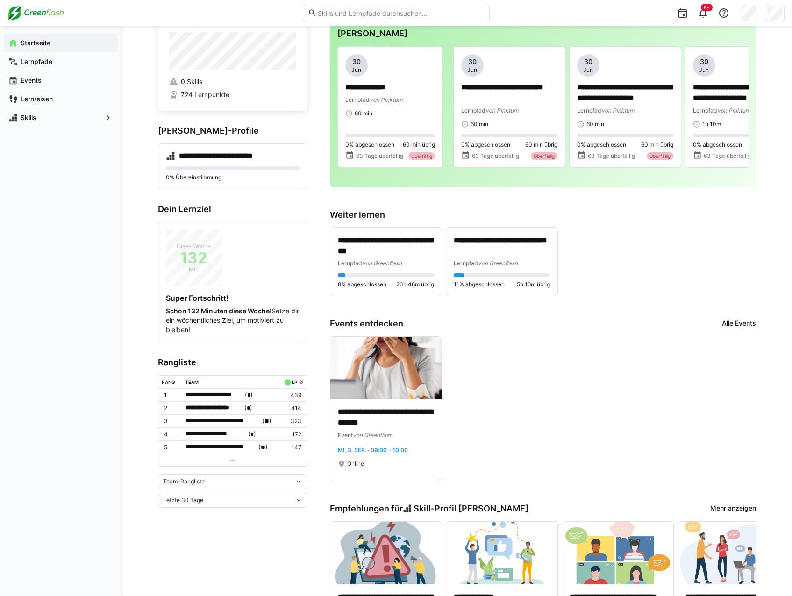
scroll to position [47, 0]
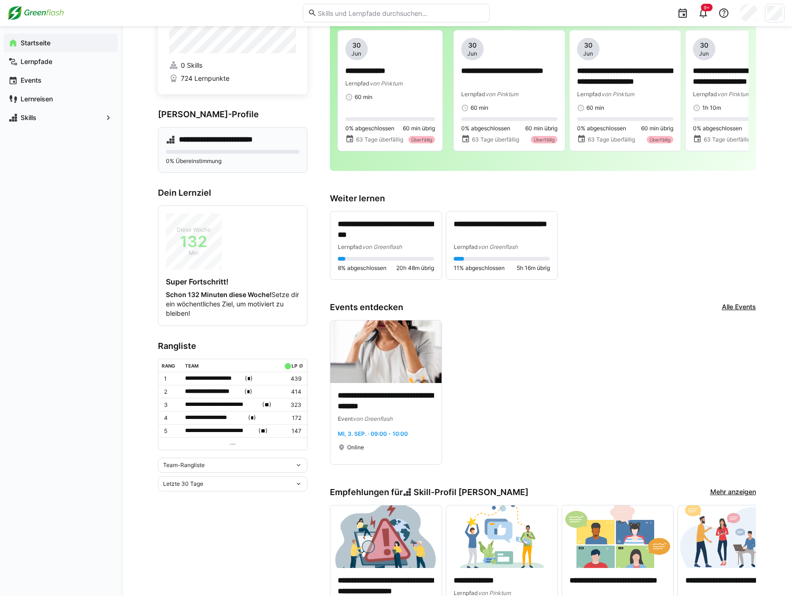
click at [237, 157] on div "0% Übereinstimmung" at bounding box center [233, 157] width 134 height 15
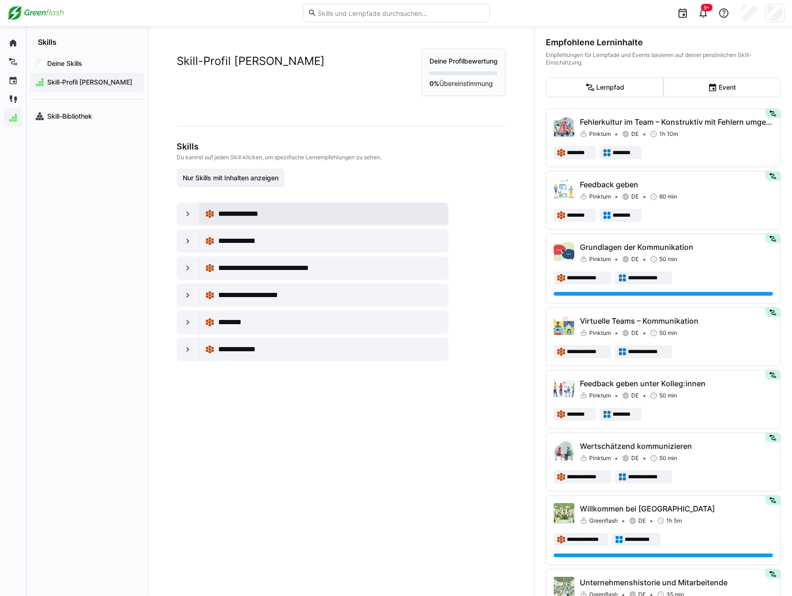
click at [333, 213] on div "**********" at bounding box center [330, 213] width 225 height 11
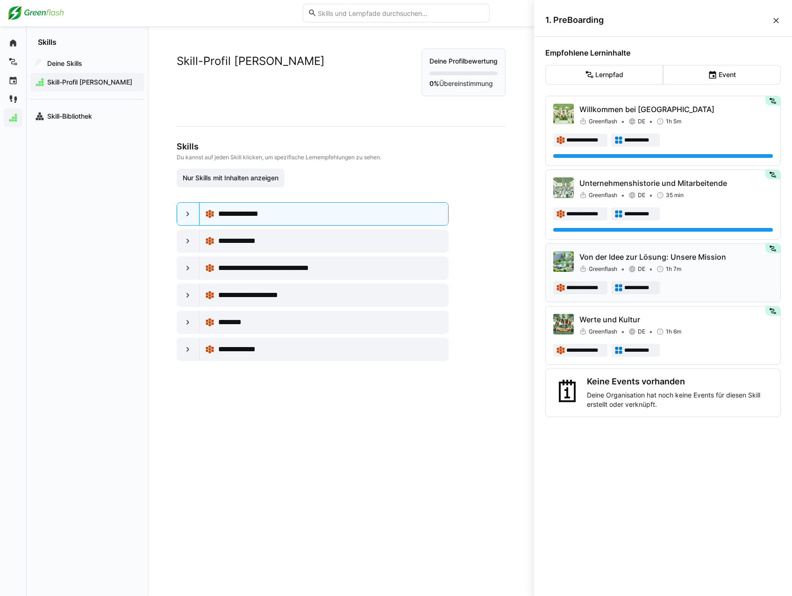
click at [705, 271] on div "Greenflash DE 1h 7m" at bounding box center [677, 269] width 194 height 9
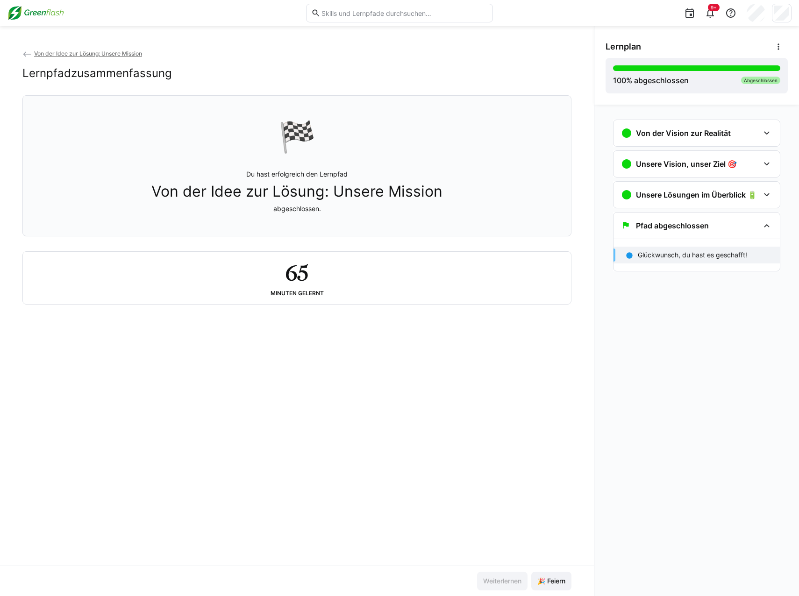
click at [722, 256] on p "Glückwunsch, du hast es geschafft!" at bounding box center [692, 255] width 109 height 9
click at [765, 223] on eds-icon at bounding box center [766, 225] width 11 height 11
click at [30, 11] on img at bounding box center [35, 13] width 57 height 15
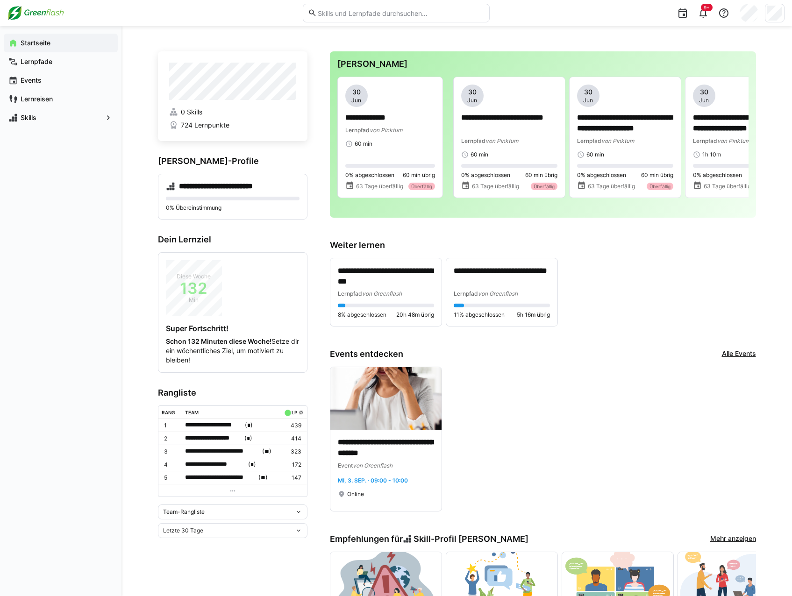
click at [32, 12] on img at bounding box center [35, 13] width 57 height 15
click at [250, 208] on p "0% Übereinstimmung" at bounding box center [233, 207] width 134 height 7
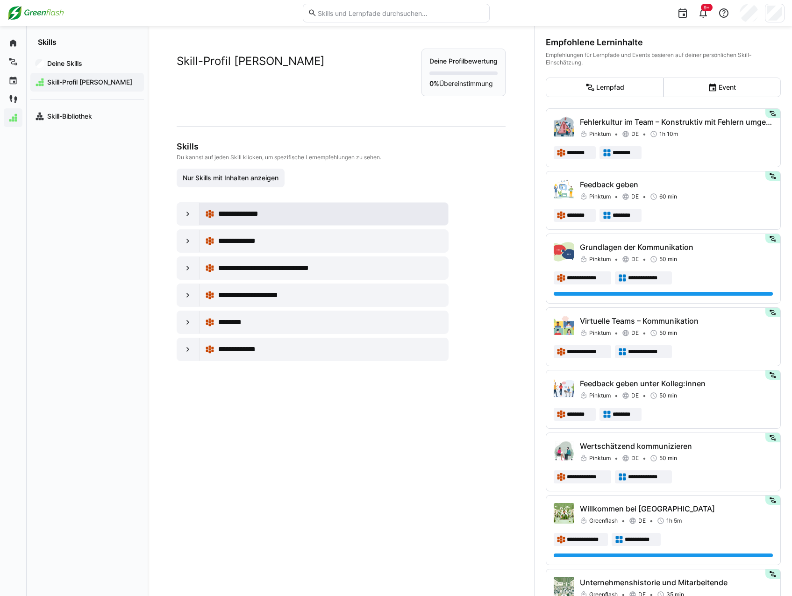
click at [318, 214] on div "**********" at bounding box center [330, 213] width 225 height 11
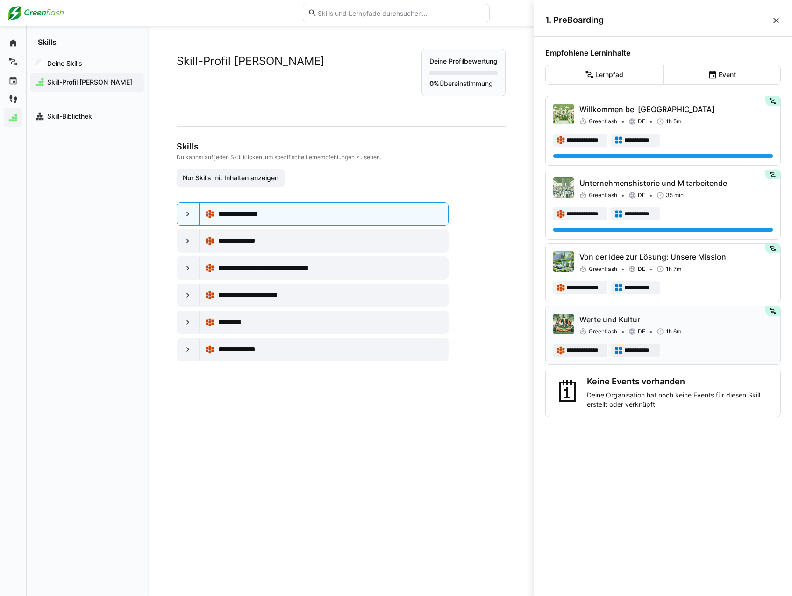
click at [702, 322] on p "Werte und Kultur" at bounding box center [677, 319] width 194 height 11
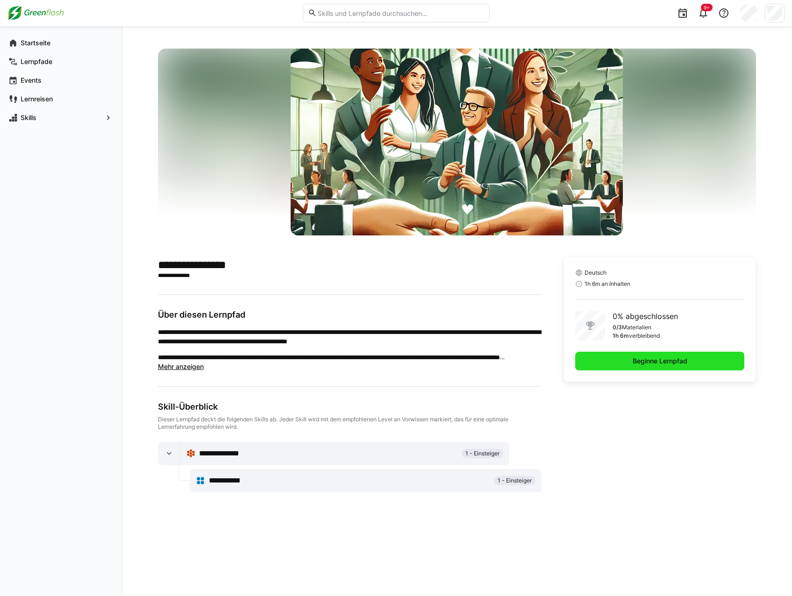
click at [617, 359] on span "Beginne Lernpfad" at bounding box center [660, 361] width 170 height 19
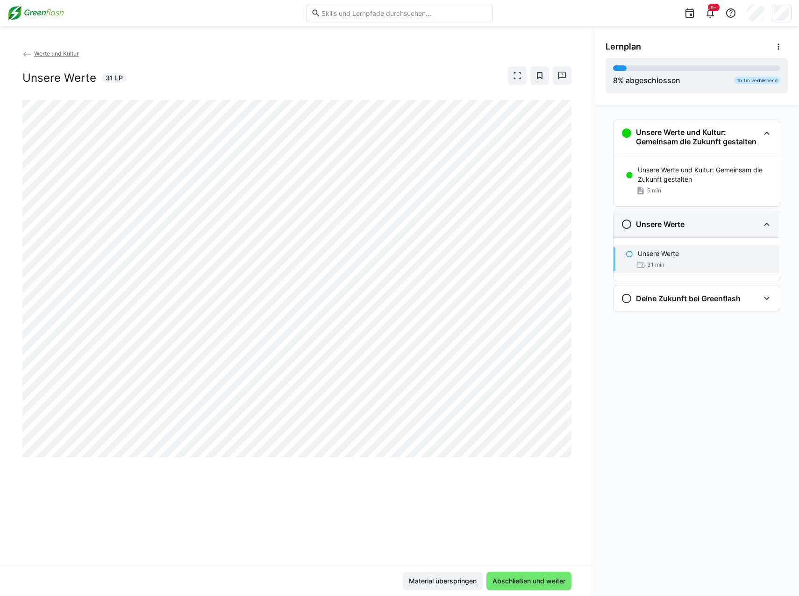
click at [664, 229] on h3 "Unsere Werte" at bounding box center [660, 224] width 49 height 9
click at [663, 225] on h3 "Unsere Werte" at bounding box center [660, 224] width 49 height 9
click at [716, 128] on h3 "Unsere Werte und Kultur: Gemeinsam die Zukunft gestalten" at bounding box center [697, 137] width 123 height 19
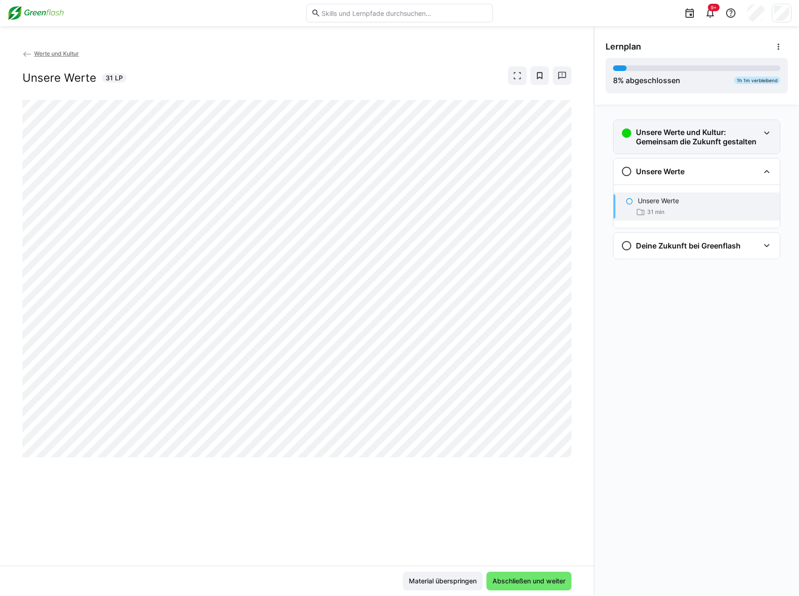
click at [705, 138] on h3 "Unsere Werte und Kultur: Gemeinsam die Zukunft gestalten" at bounding box center [697, 137] width 123 height 19
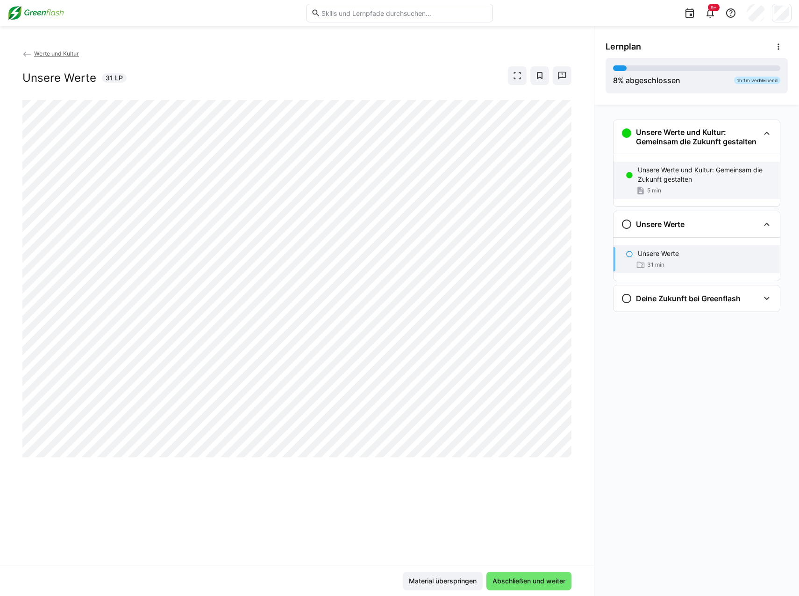
click at [688, 167] on p "Unsere Werte und Kultur: Gemeinsam die Zukunft gestalten" at bounding box center [705, 174] width 135 height 19
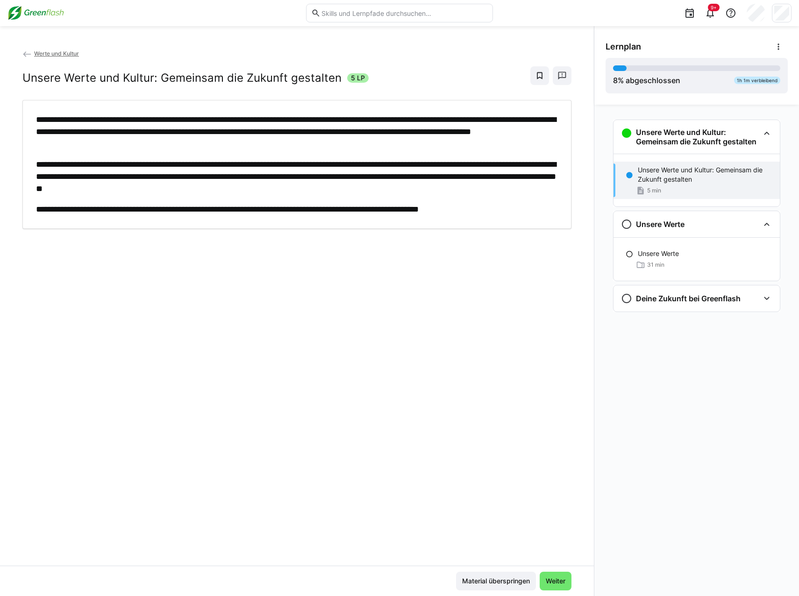
click at [751, 357] on div "Unsere Werte und Kultur: Gemeinsam die Zukunft gestalten Unsere Werte und Kultu…" at bounding box center [697, 351] width 205 height 492
click at [680, 247] on div "Unsere Werte 31 min" at bounding box center [697, 259] width 166 height 28
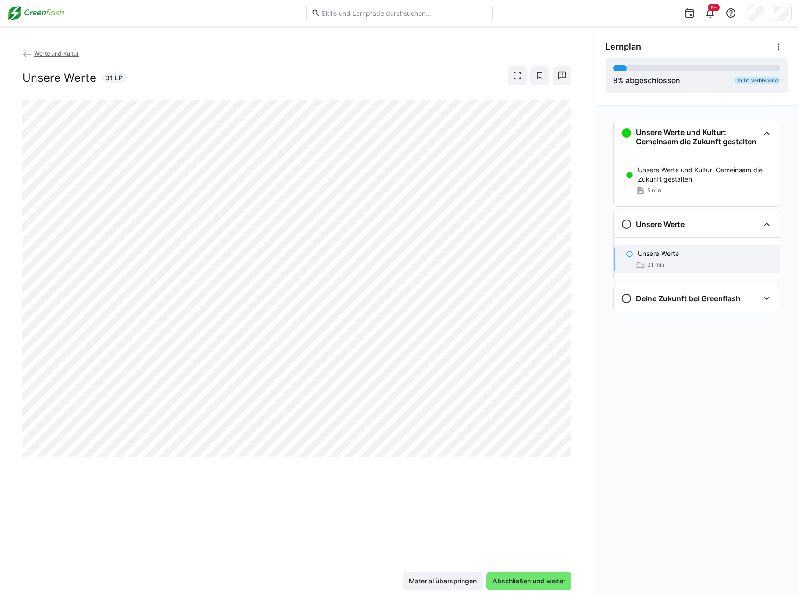
drag, startPoint x: 655, startPoint y: 471, endPoint x: 642, endPoint y: 463, distance: 14.9
click at [655, 471] on div "Unsere Werte und Kultur: Gemeinsam die Zukunft gestalten Unsere Werte und Kultu…" at bounding box center [697, 351] width 205 height 492
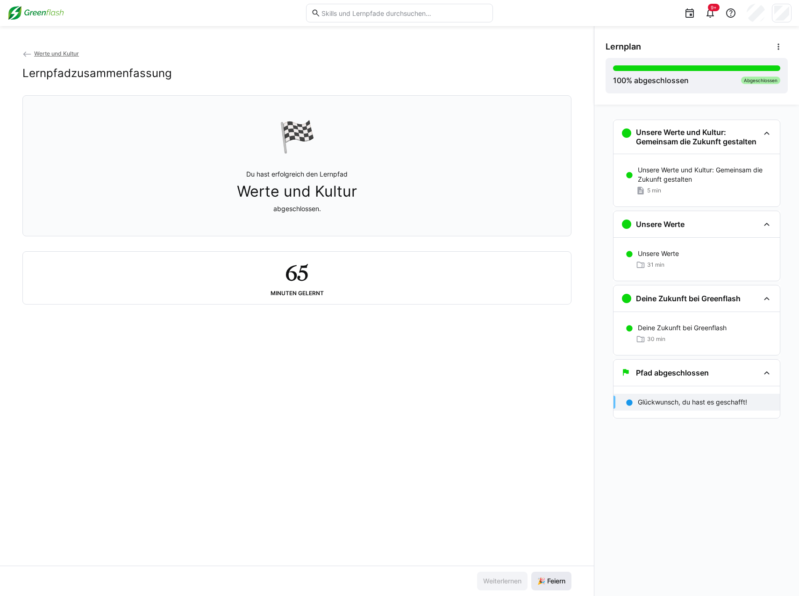
click at [561, 582] on span "🎉 Feiern" at bounding box center [551, 581] width 31 height 9
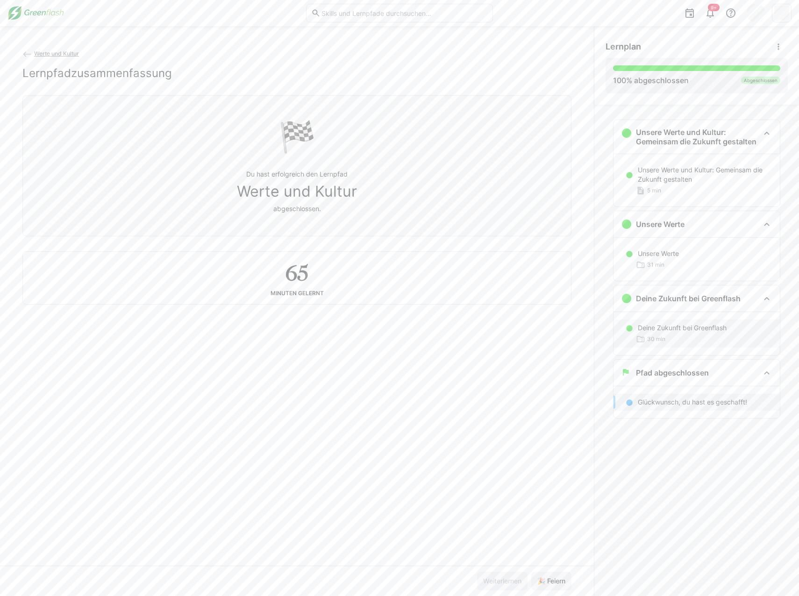
click at [724, 335] on div "30 min" at bounding box center [705, 339] width 135 height 9
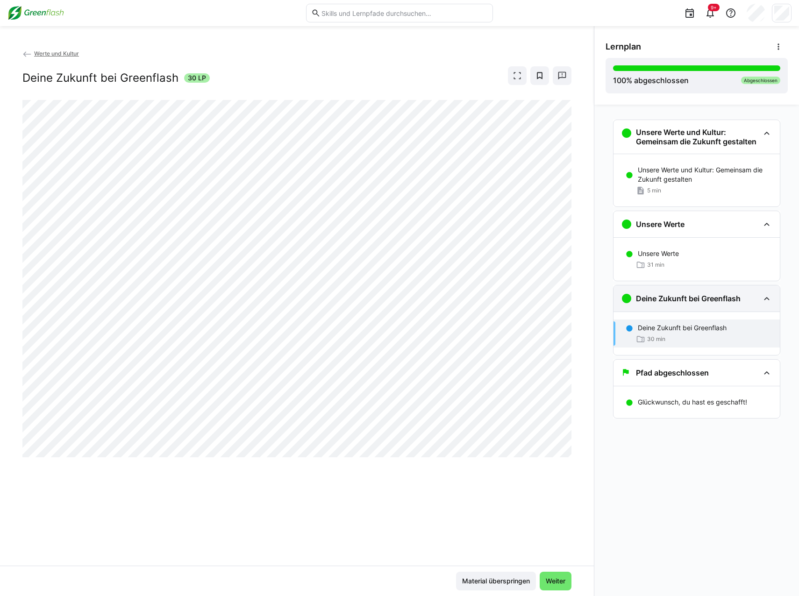
click at [697, 305] on div "Deine Zukunft bei Greenflash" at bounding box center [697, 299] width 166 height 26
click at [706, 303] on div "Deine Zukunft bei Greenflash" at bounding box center [681, 298] width 120 height 11
click at [708, 232] on div "Unsere Werte" at bounding box center [697, 224] width 166 height 26
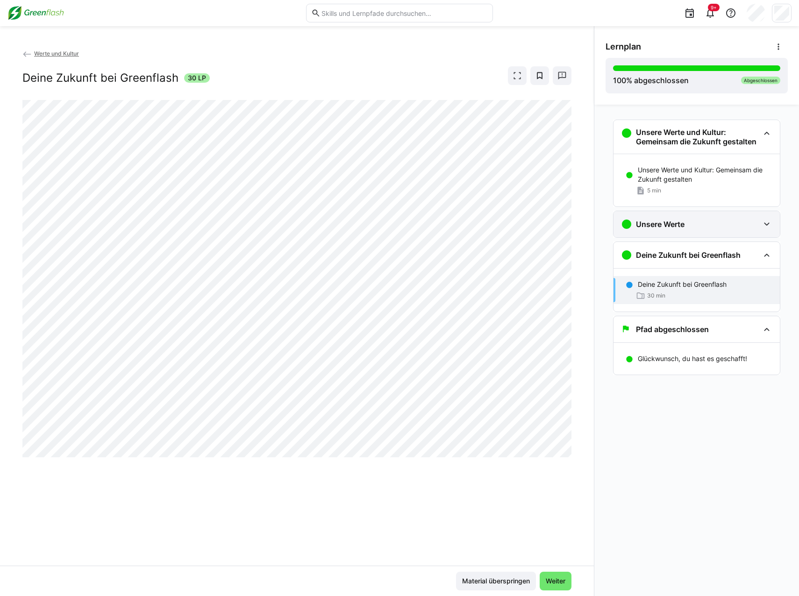
click at [765, 233] on div "Unsere Werte" at bounding box center [697, 224] width 166 height 26
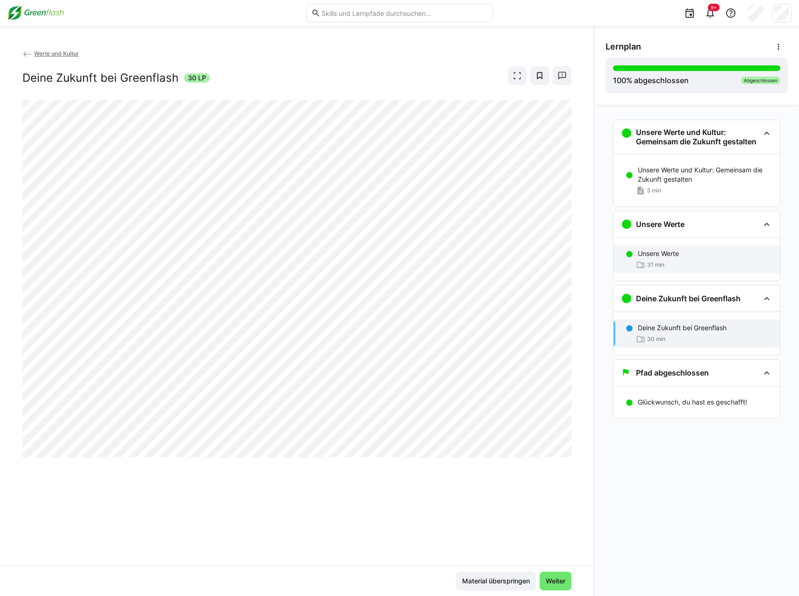
click at [747, 264] on div "31 min" at bounding box center [705, 264] width 135 height 9
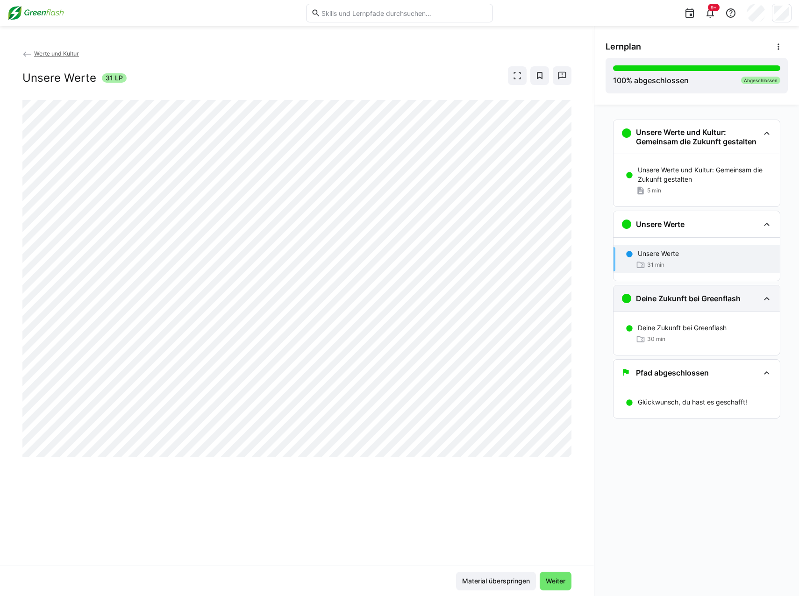
click at [697, 297] on h3 "Deine Zukunft bei Greenflash" at bounding box center [688, 298] width 105 height 9
click at [679, 296] on h3 "Deine Zukunft bei Greenflash" at bounding box center [688, 298] width 105 height 9
click at [667, 326] on p "Deine Zukunft bei Greenflash" at bounding box center [682, 327] width 89 height 9
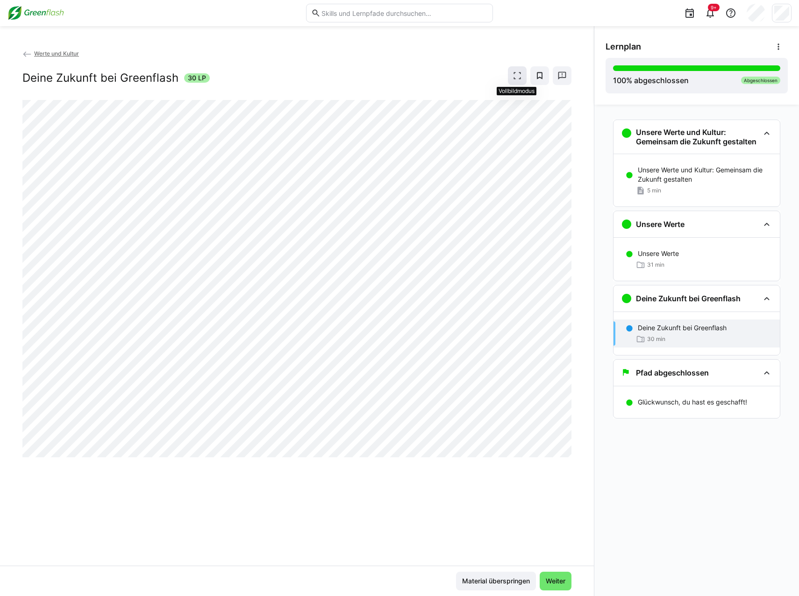
click at [518, 75] on eds-icon at bounding box center [517, 75] width 9 height 9
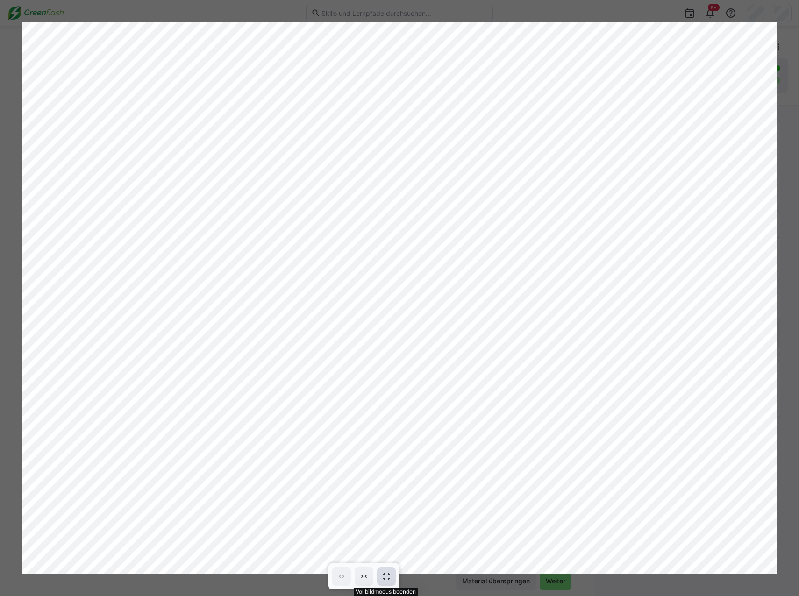
click at [381, 576] on span at bounding box center [386, 576] width 19 height 19
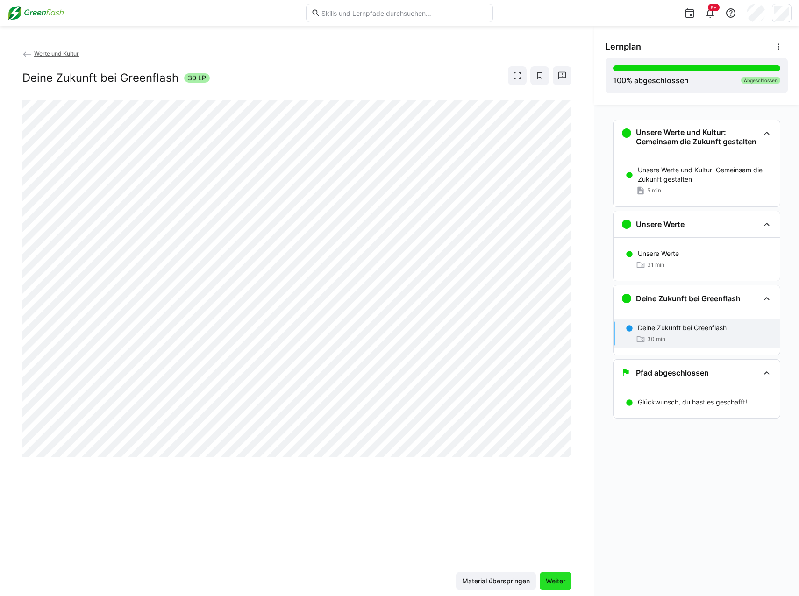
click at [552, 585] on span "Weiter" at bounding box center [556, 581] width 22 height 9
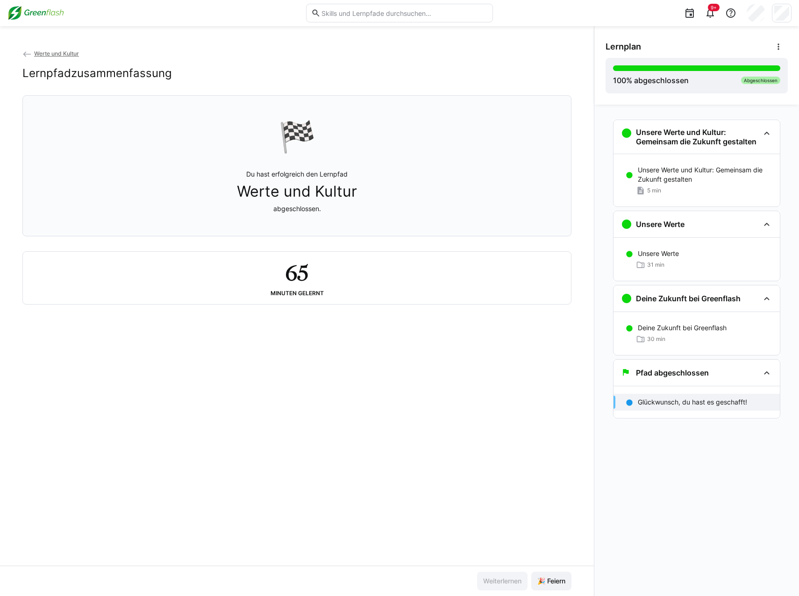
click at [45, 9] on img at bounding box center [35, 13] width 57 height 15
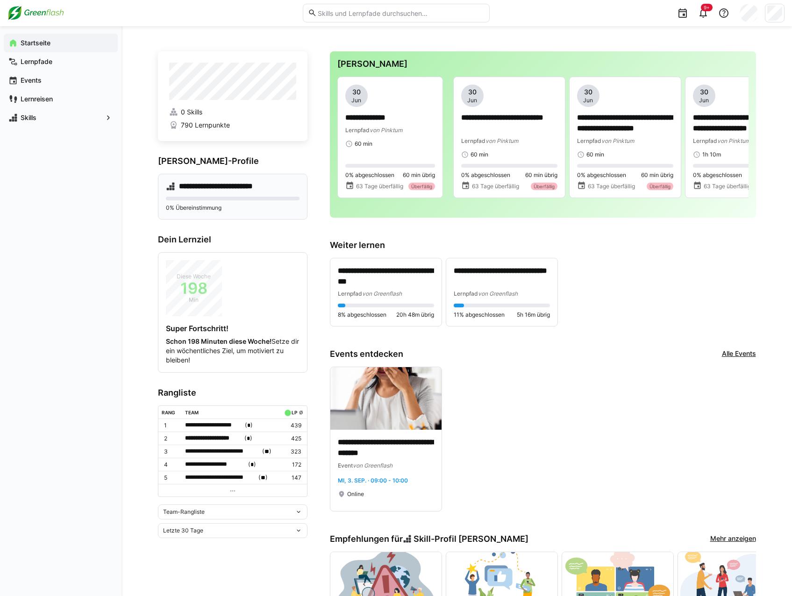
click at [232, 185] on h4 "**********" at bounding box center [223, 186] width 89 height 9
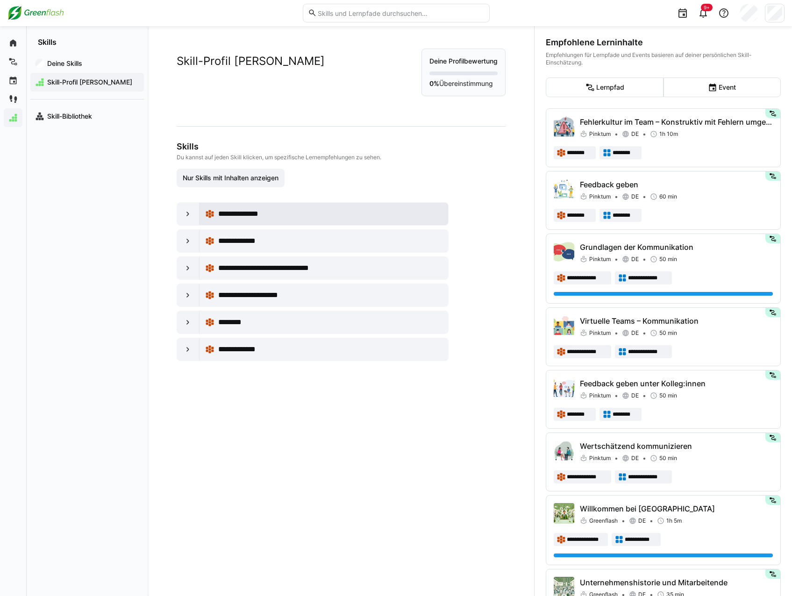
click at [231, 211] on span "**********" at bounding box center [243, 213] width 51 height 11
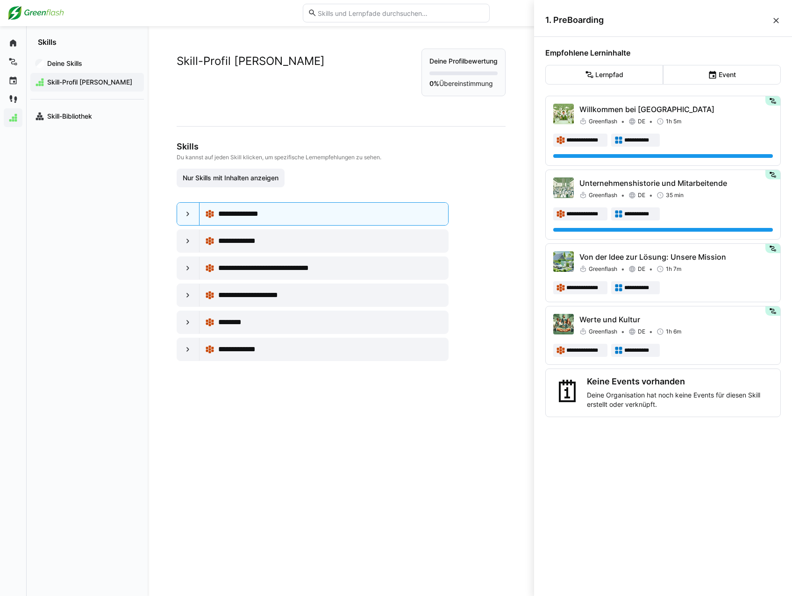
click at [43, 12] on img at bounding box center [35, 13] width 57 height 15
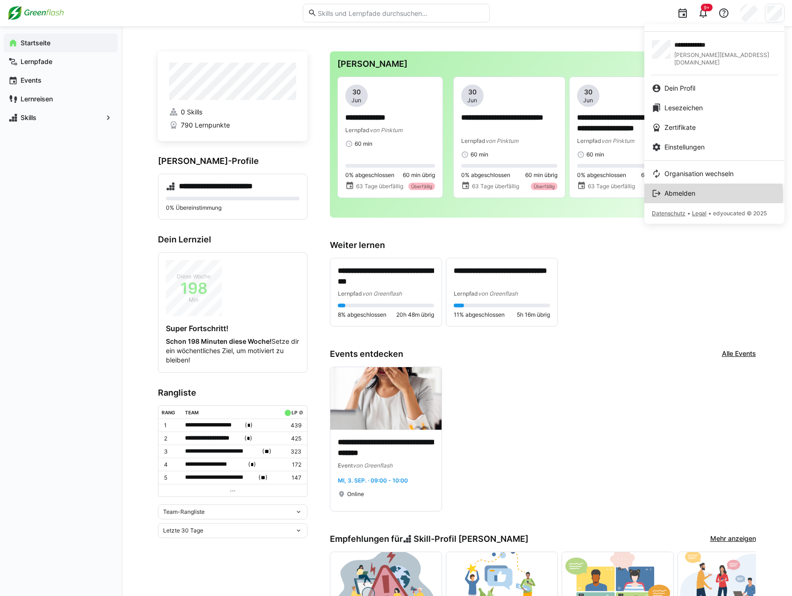
click at [690, 189] on span "Abmelden" at bounding box center [680, 193] width 31 height 9
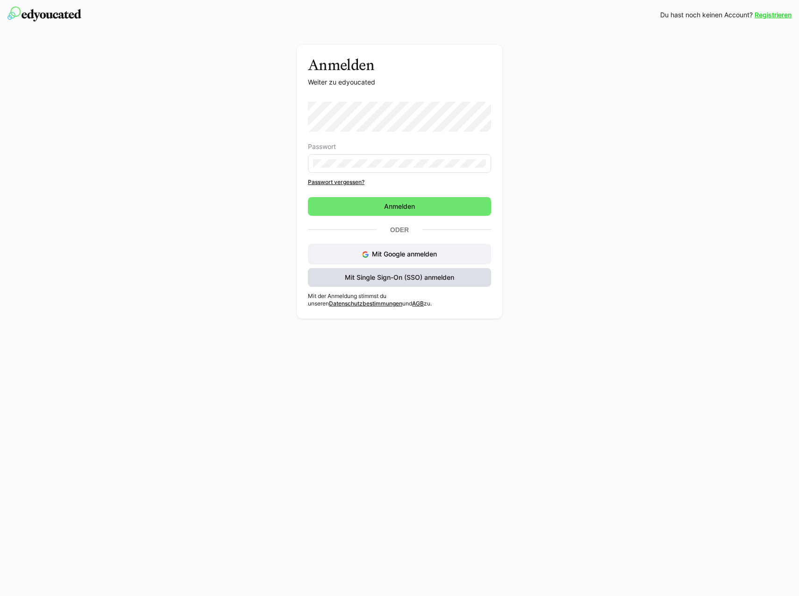
click at [363, 273] on span "Mit Single Sign-On (SSO) anmelden" at bounding box center [400, 277] width 112 height 9
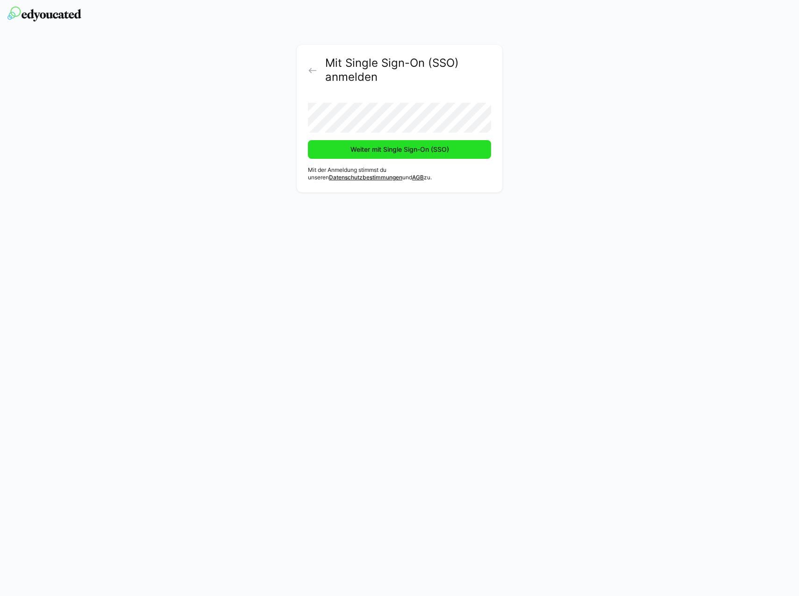
click at [396, 146] on span "Weiter mit Single Sign-On (SSO)" at bounding box center [399, 149] width 101 height 9
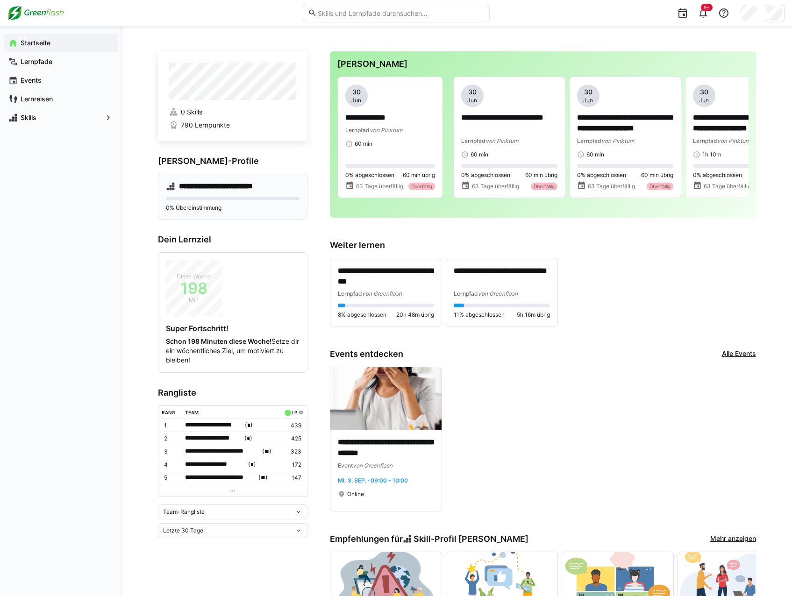
click at [230, 195] on div "**********" at bounding box center [233, 197] width 150 height 46
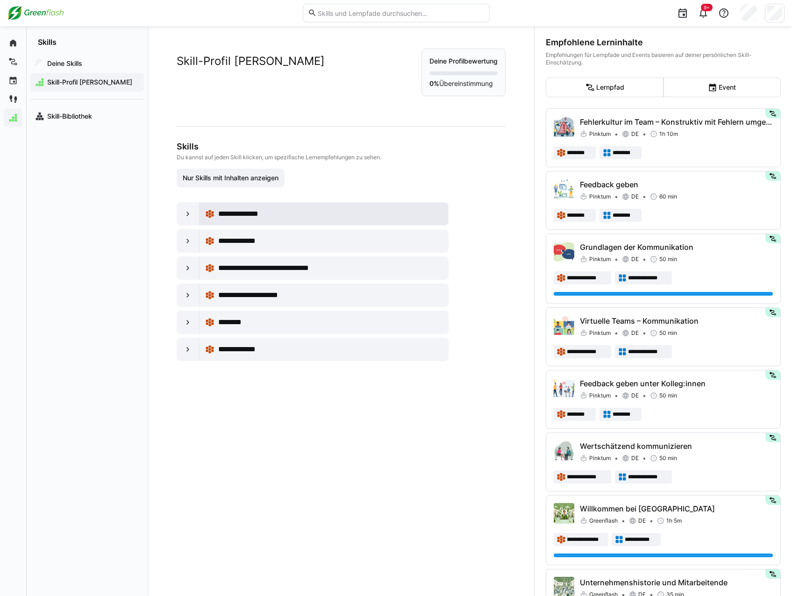
click at [358, 214] on div "**********" at bounding box center [330, 213] width 225 height 11
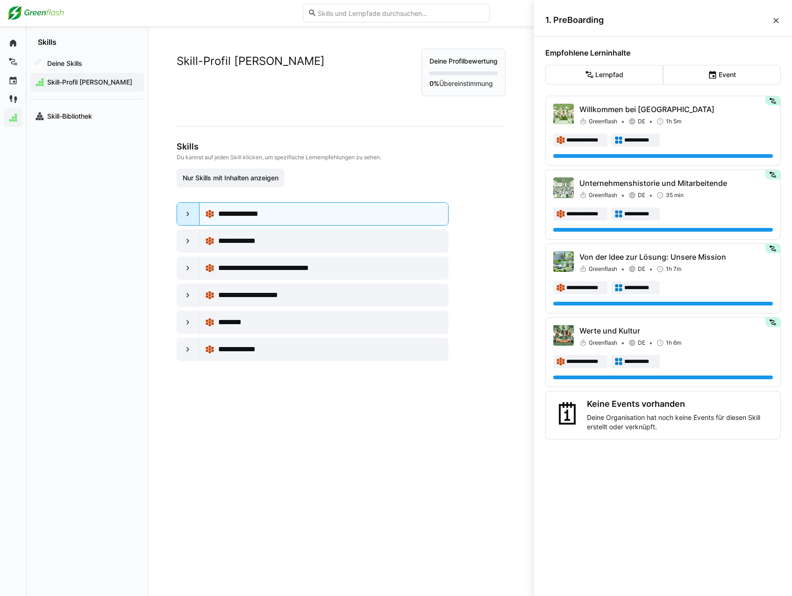
click at [186, 215] on eds-icon at bounding box center [187, 213] width 9 height 9
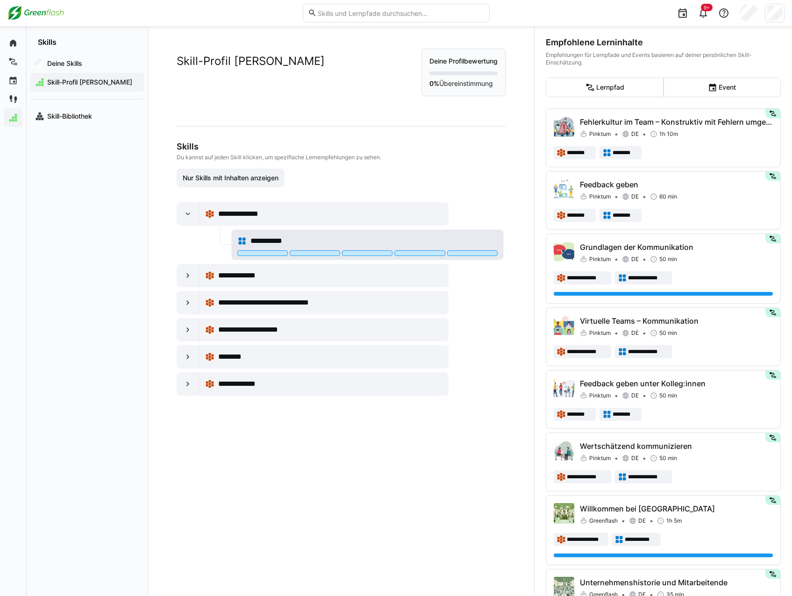
click at [273, 250] on div "**********" at bounding box center [367, 241] width 260 height 19
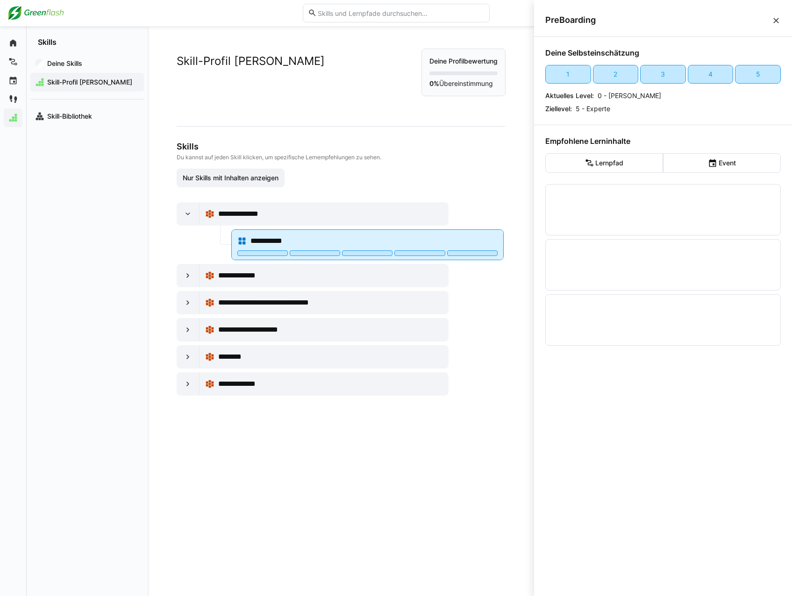
click at [311, 257] on div at bounding box center [367, 254] width 260 height 7
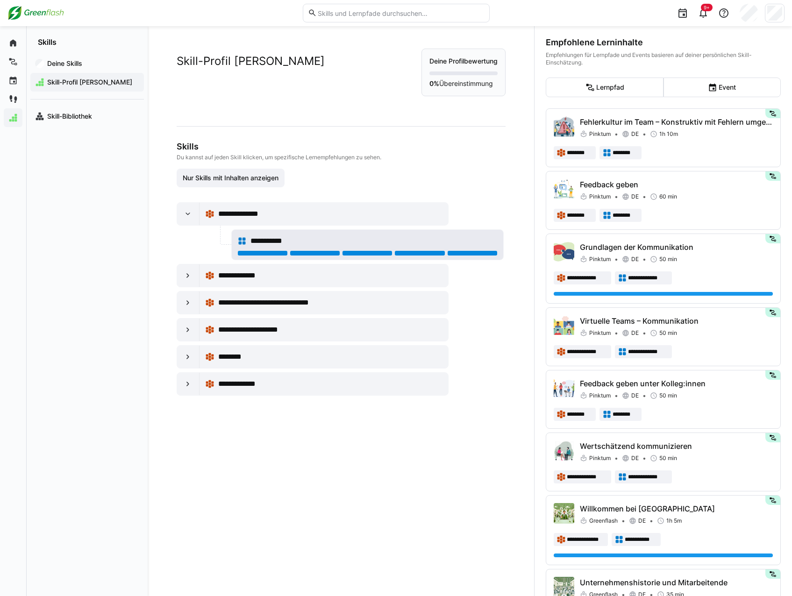
click at [477, 252] on div at bounding box center [472, 254] width 50 height 6
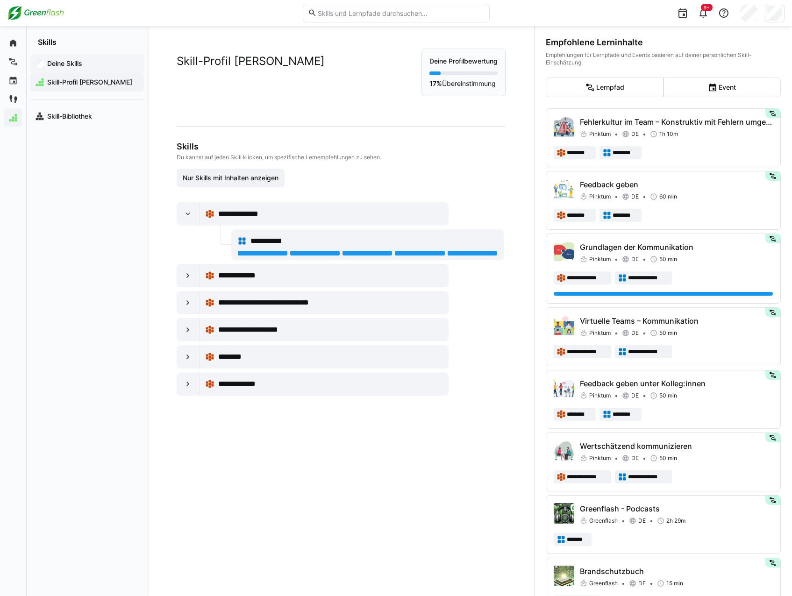
click at [0, 0] on app-navigation-label "Deine Skills" at bounding box center [0, 0] width 0 height 0
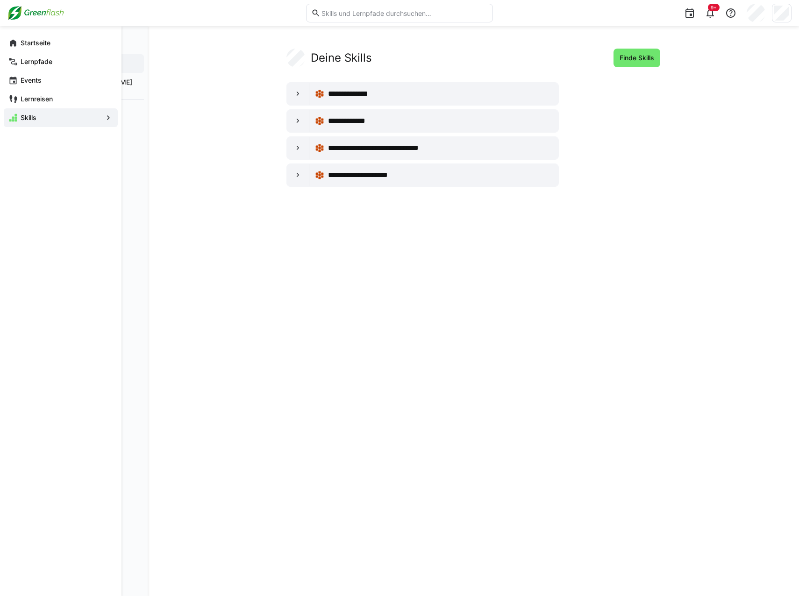
click at [9, 45] on eds-icon at bounding box center [12, 42] width 9 height 9
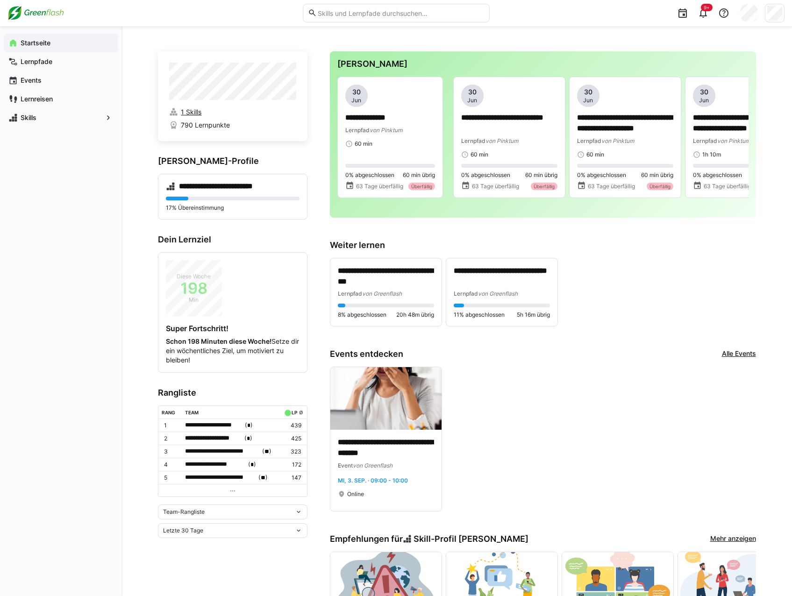
click at [193, 115] on span "1 Skills" at bounding box center [191, 112] width 21 height 9
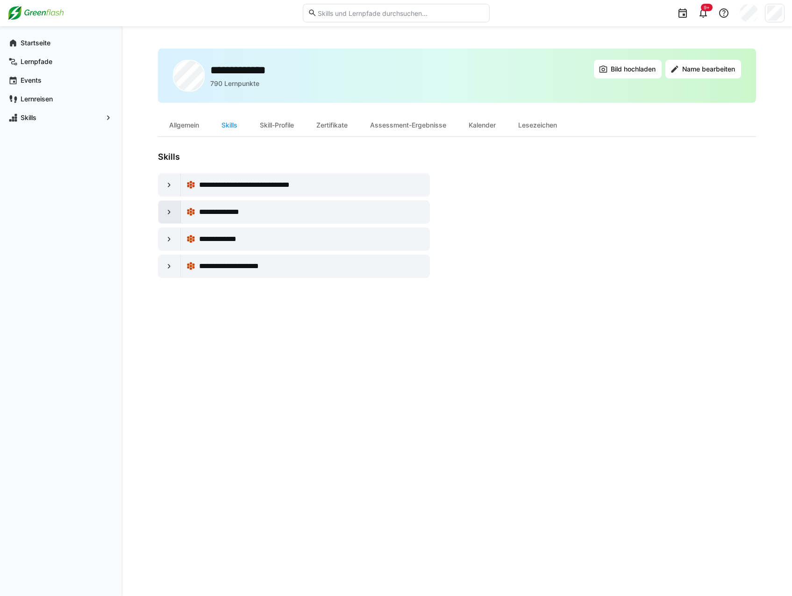
click at [167, 211] on eds-icon at bounding box center [169, 212] width 9 height 9
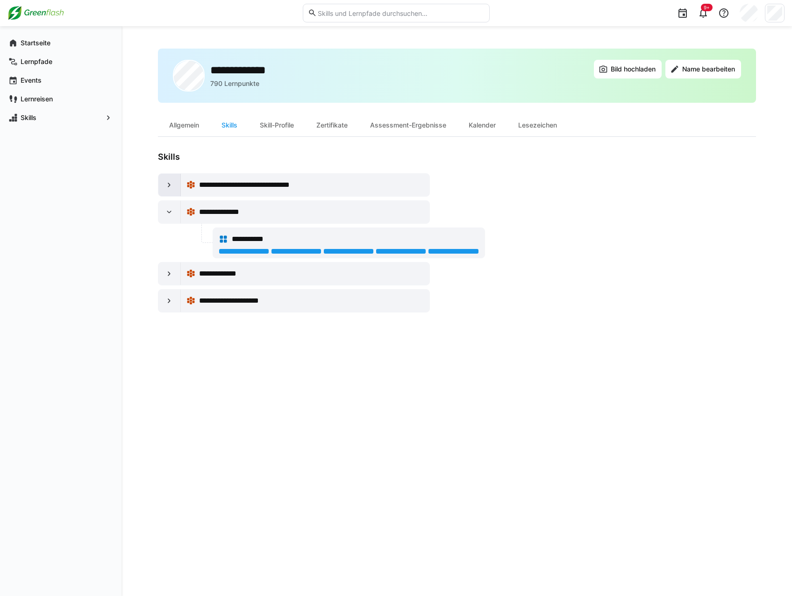
click at [165, 183] on eds-icon at bounding box center [169, 184] width 9 height 9
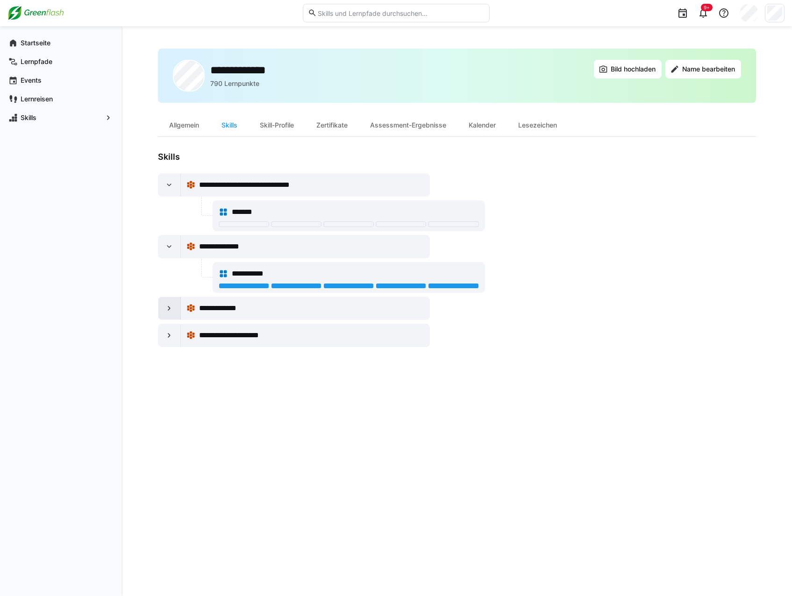
click at [171, 309] on eds-icon at bounding box center [169, 308] width 9 height 9
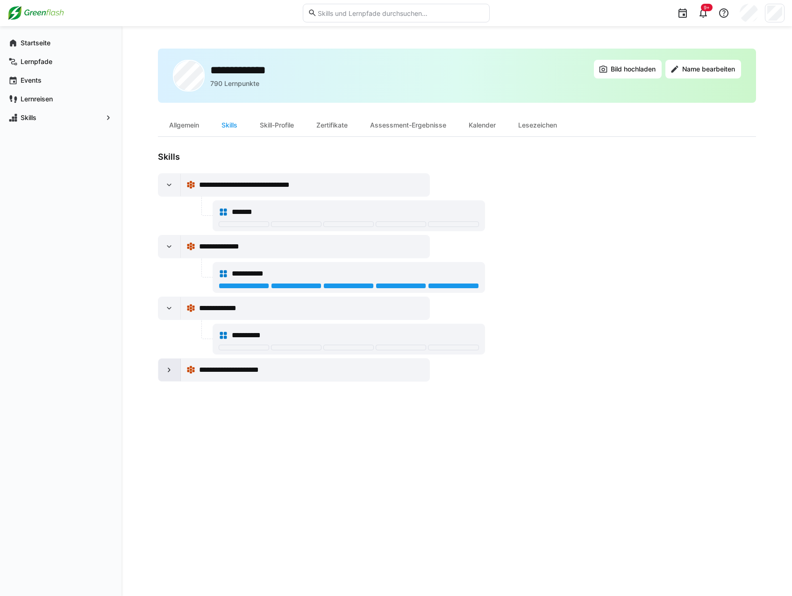
click at [169, 371] on eds-icon at bounding box center [169, 370] width 9 height 9
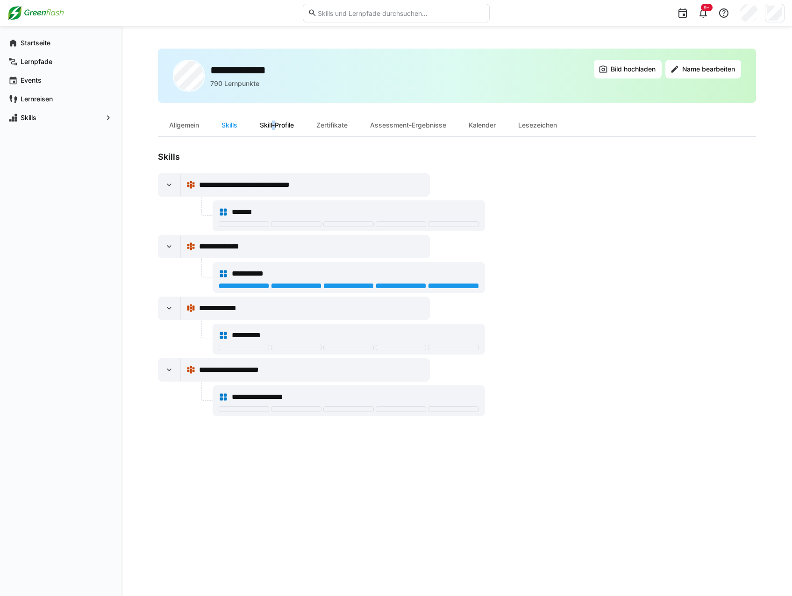
click at [273, 122] on div "Skill-Profile" at bounding box center [277, 125] width 57 height 22
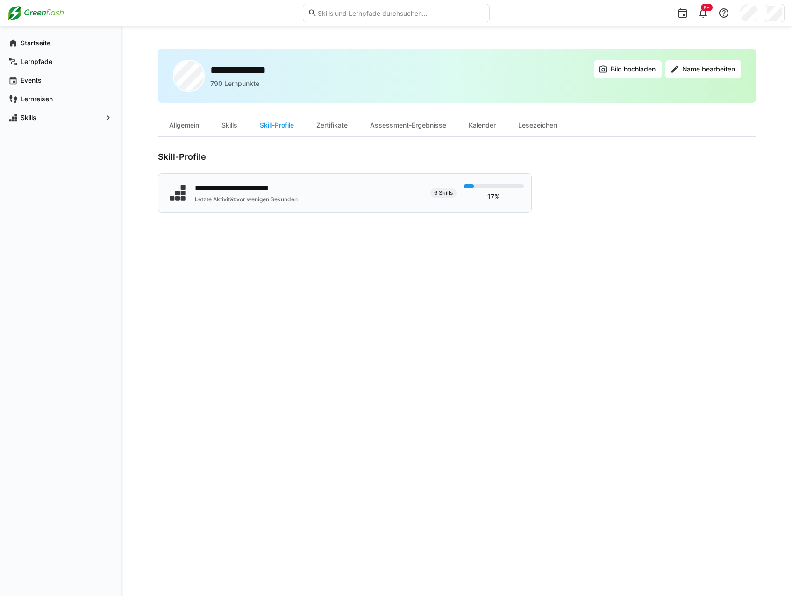
click at [440, 193] on span "6 Skills" at bounding box center [443, 192] width 19 height 7
click at [431, 334] on div "**********" at bounding box center [457, 311] width 598 height 525
click at [0, 0] on app-navigation-label "Startseite" at bounding box center [0, 0] width 0 height 0
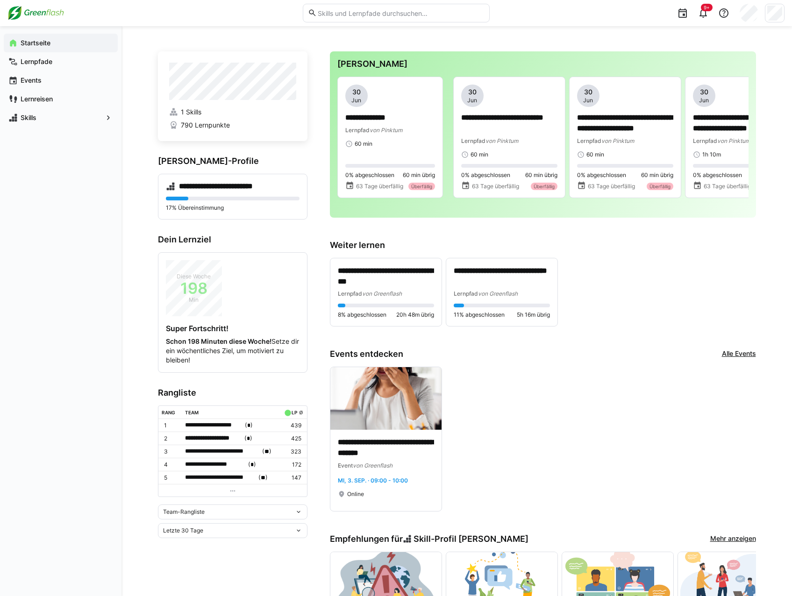
click at [213, 509] on div "Team-Rangliste" at bounding box center [229, 512] width 132 height 7
click at [203, 548] on div "Individuelle Rangliste" at bounding box center [233, 544] width 138 height 7
